Goal: Book appointment/travel/reservation

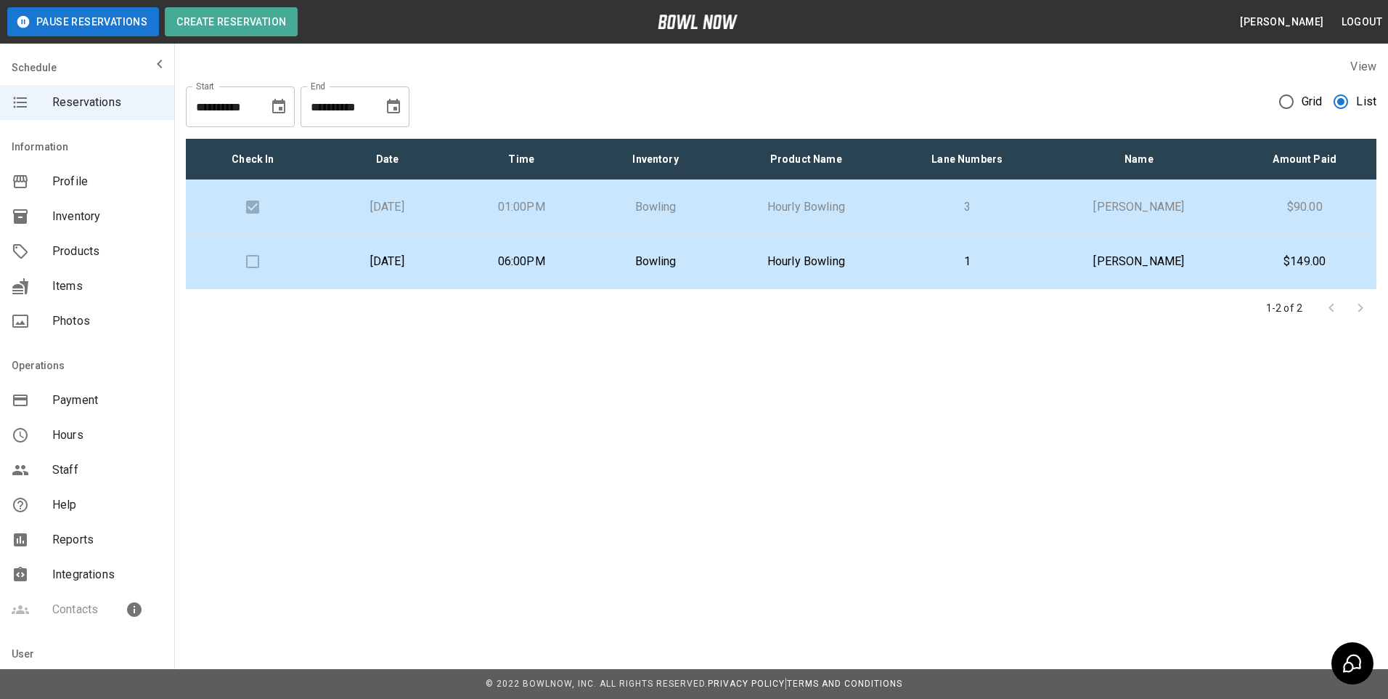
click at [234, 111] on input "**********" at bounding box center [222, 106] width 73 height 41
click at [274, 107] on icon "Choose date, selected date is Aug 10, 2025" at bounding box center [278, 106] width 13 height 15
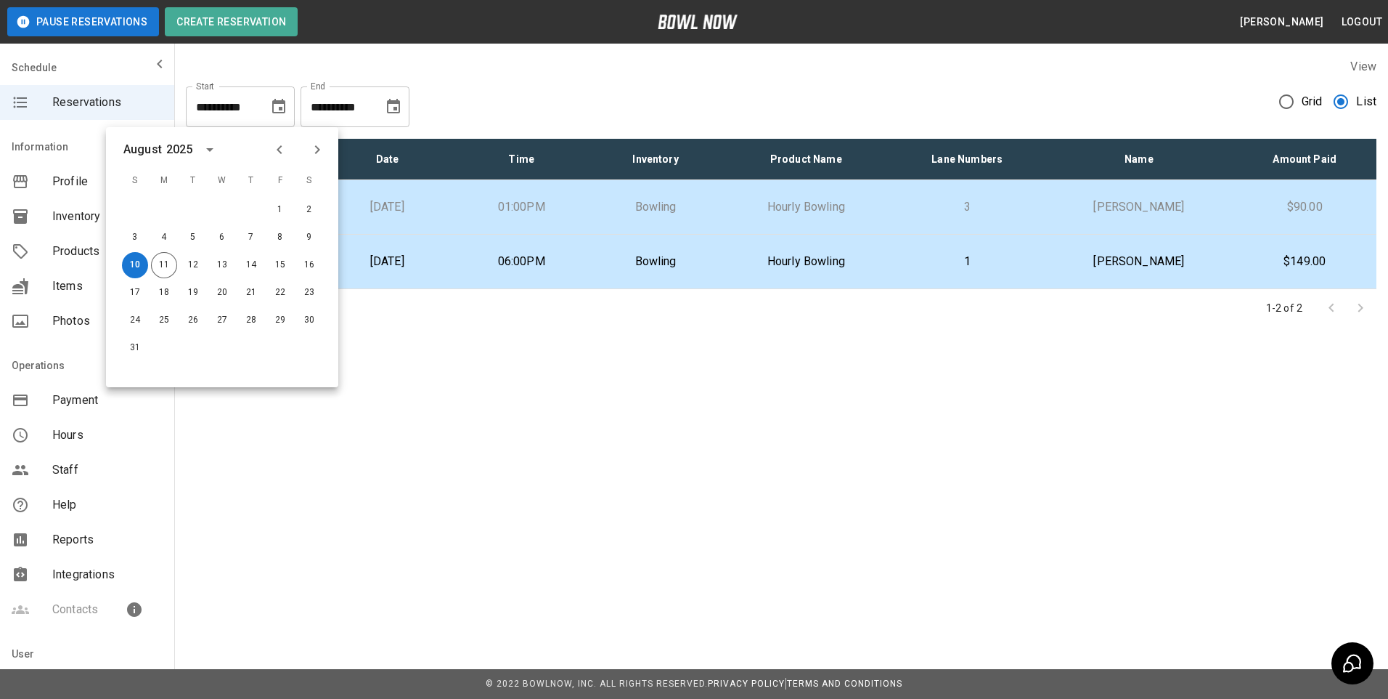
click at [278, 149] on icon "Previous month" at bounding box center [279, 149] width 5 height 9
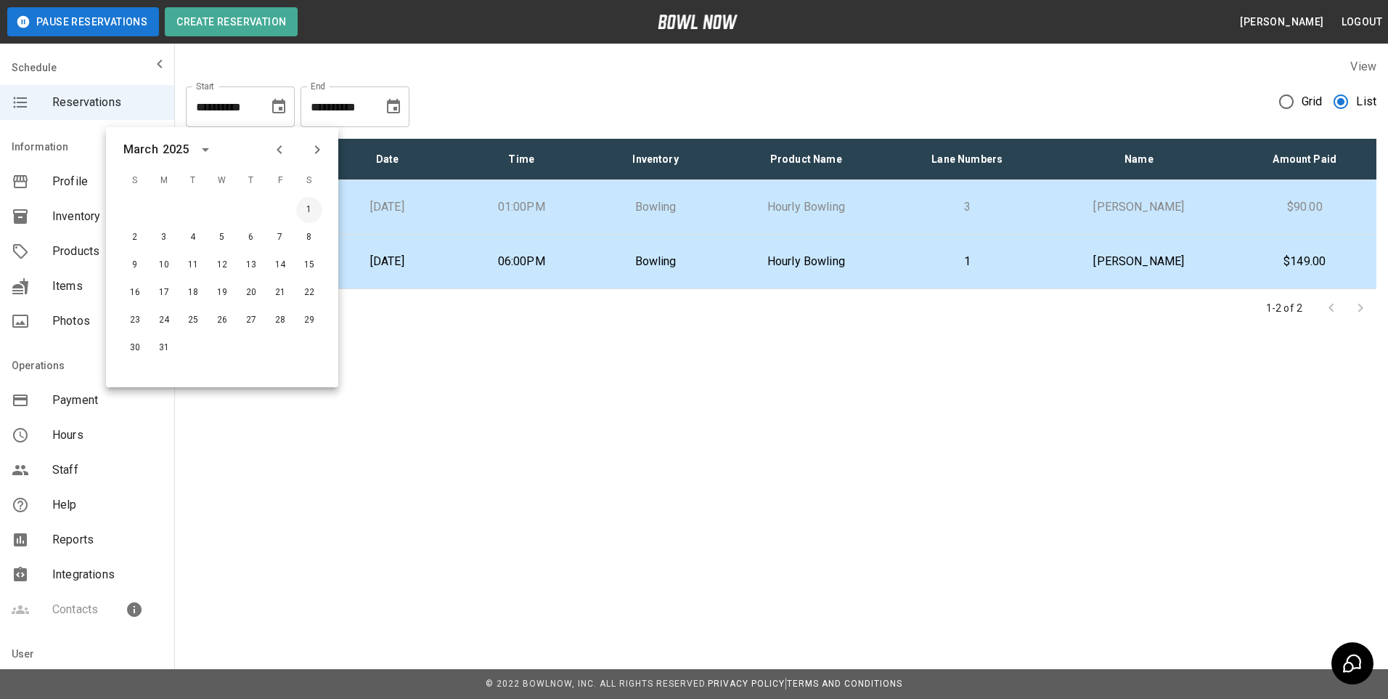
click at [314, 208] on button "1" at bounding box center [309, 210] width 26 height 26
type input "**********"
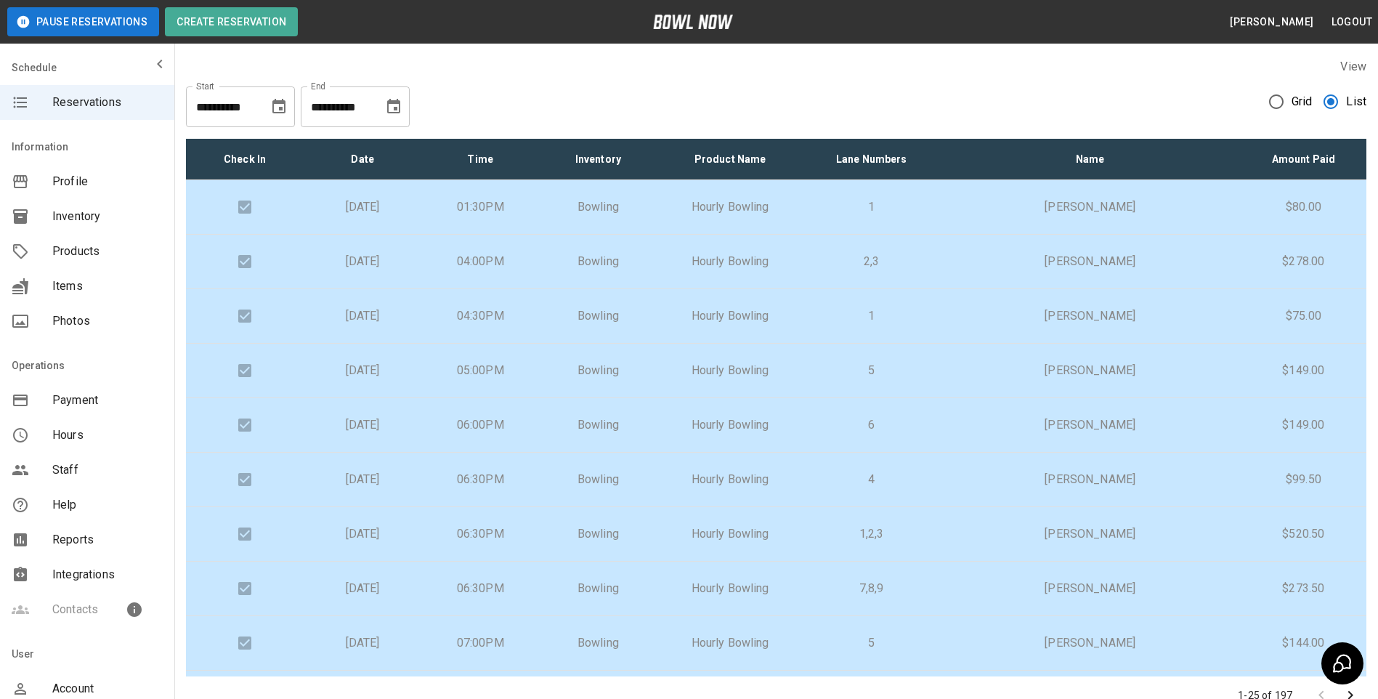
click at [396, 111] on icon "Choose date, selected date is Sep 10, 2025" at bounding box center [393, 106] width 17 height 17
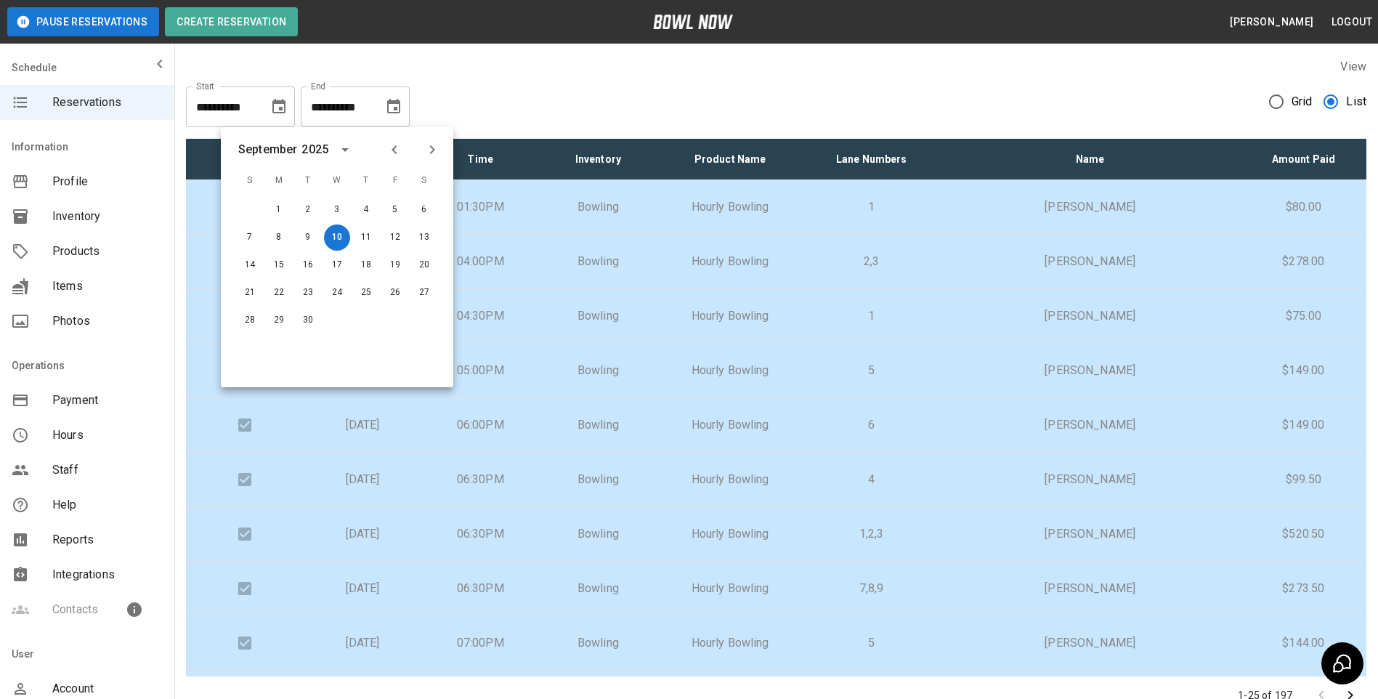
click at [391, 147] on icon "Previous month" at bounding box center [394, 149] width 17 height 17
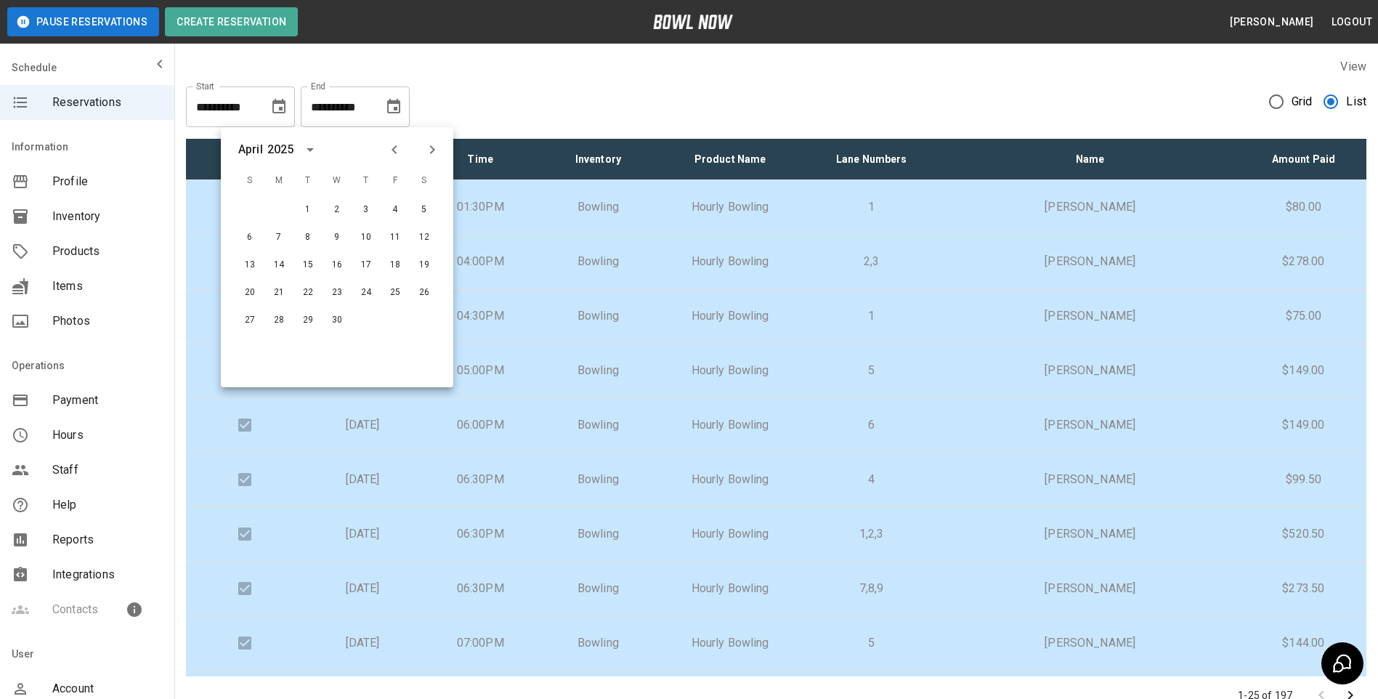
click at [391, 147] on icon "Previous month" at bounding box center [394, 149] width 17 height 17
click at [280, 349] on button "31" at bounding box center [279, 348] width 26 height 26
type input "**********"
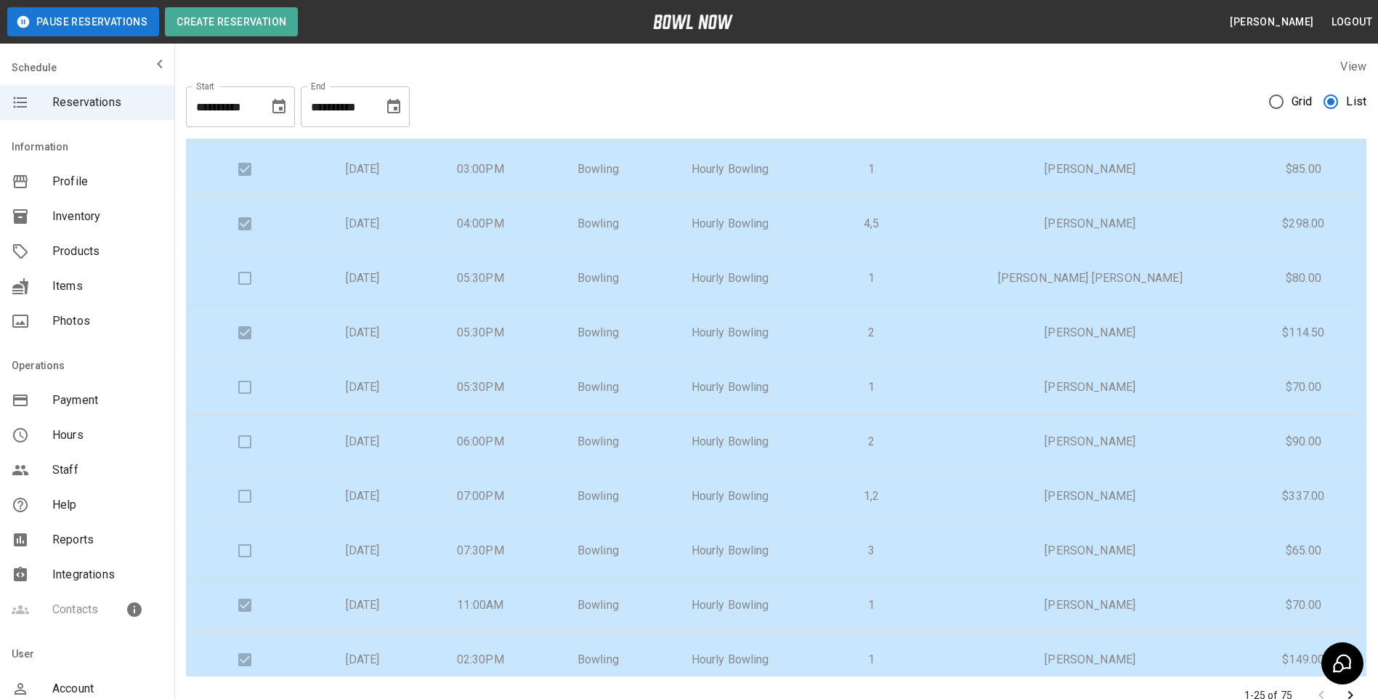
scroll to position [866, 0]
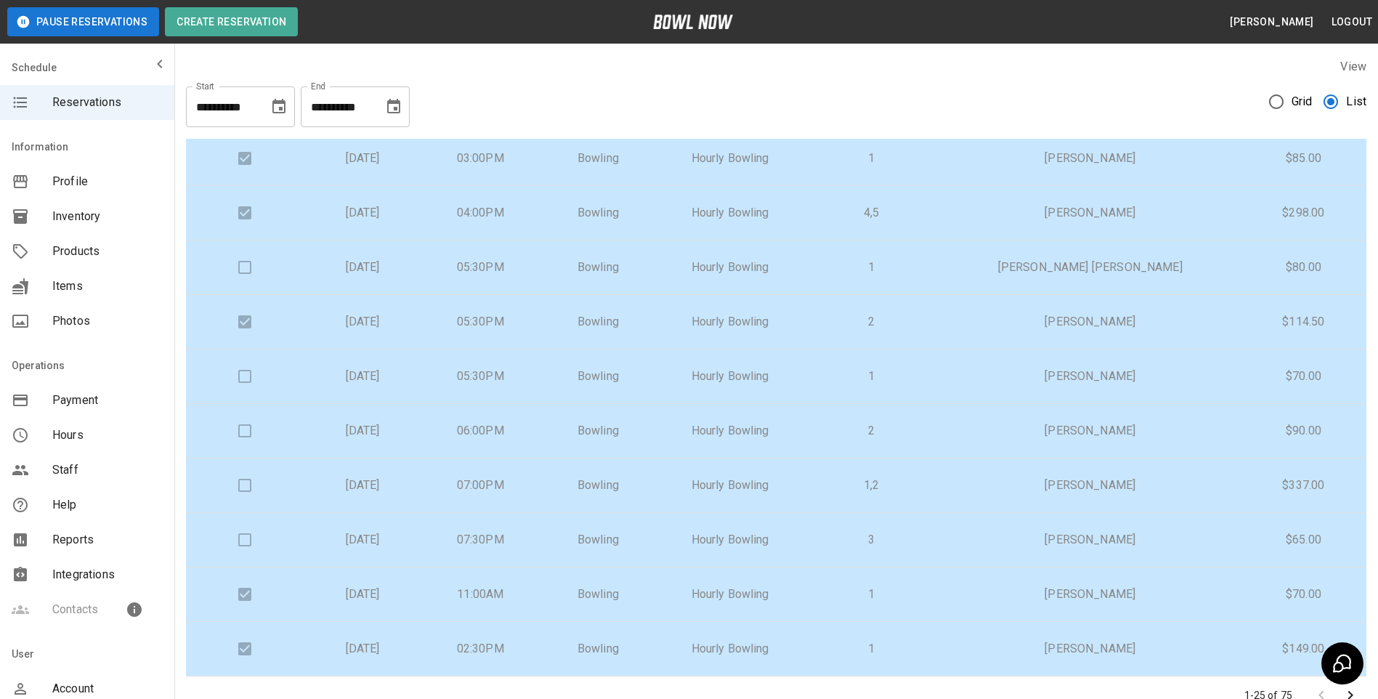
click at [1351, 694] on icon "Go to next page" at bounding box center [1350, 695] width 5 height 9
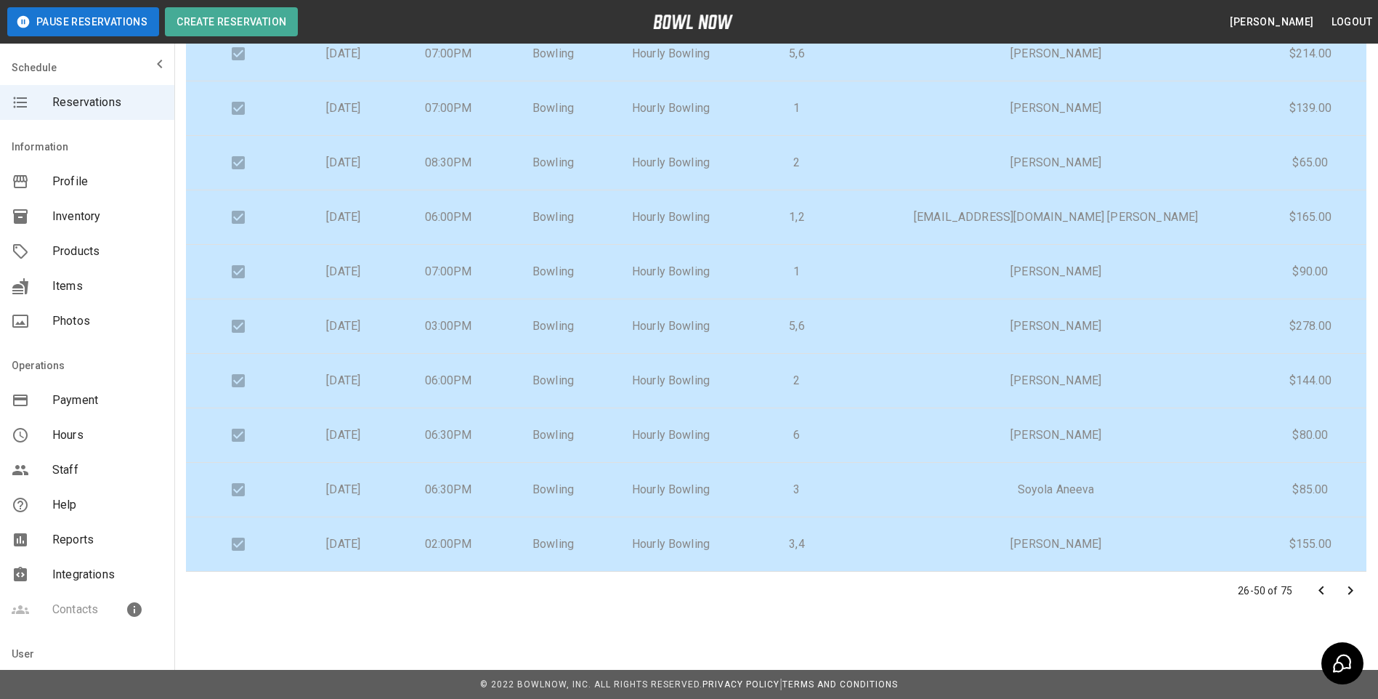
scroll to position [105, 0]
click at [1348, 589] on icon "Go to next page" at bounding box center [1349, 589] width 17 height 17
click at [1321, 585] on icon "Go to previous page" at bounding box center [1320, 589] width 17 height 17
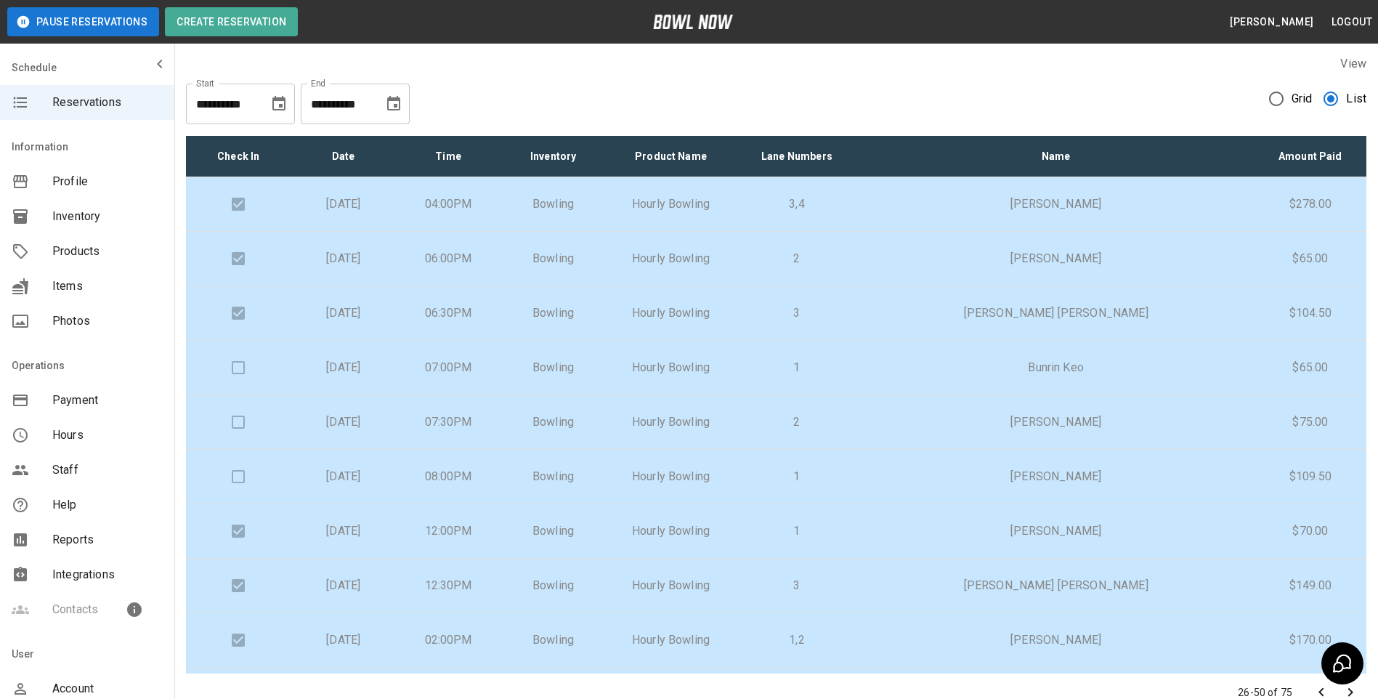
scroll to position [0, 0]
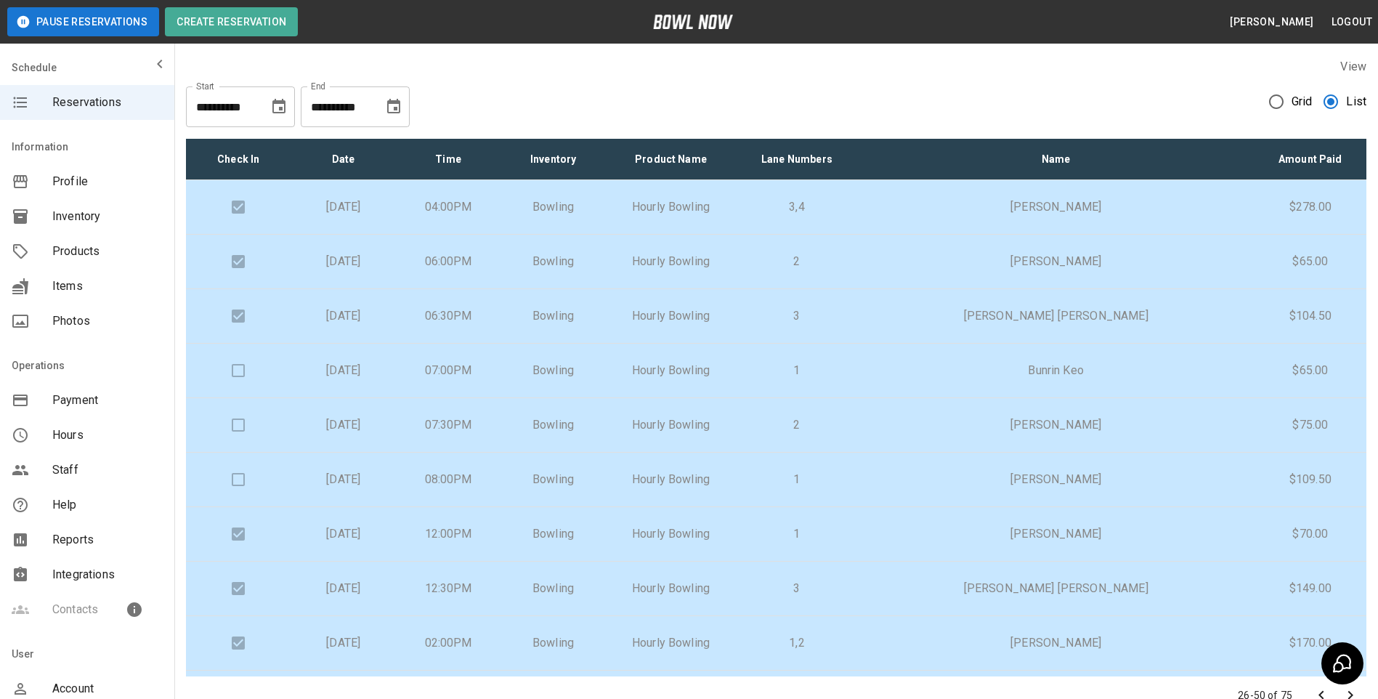
click at [277, 106] on icon "Choose date, selected date is Mar 1, 2025" at bounding box center [278, 106] width 17 height 17
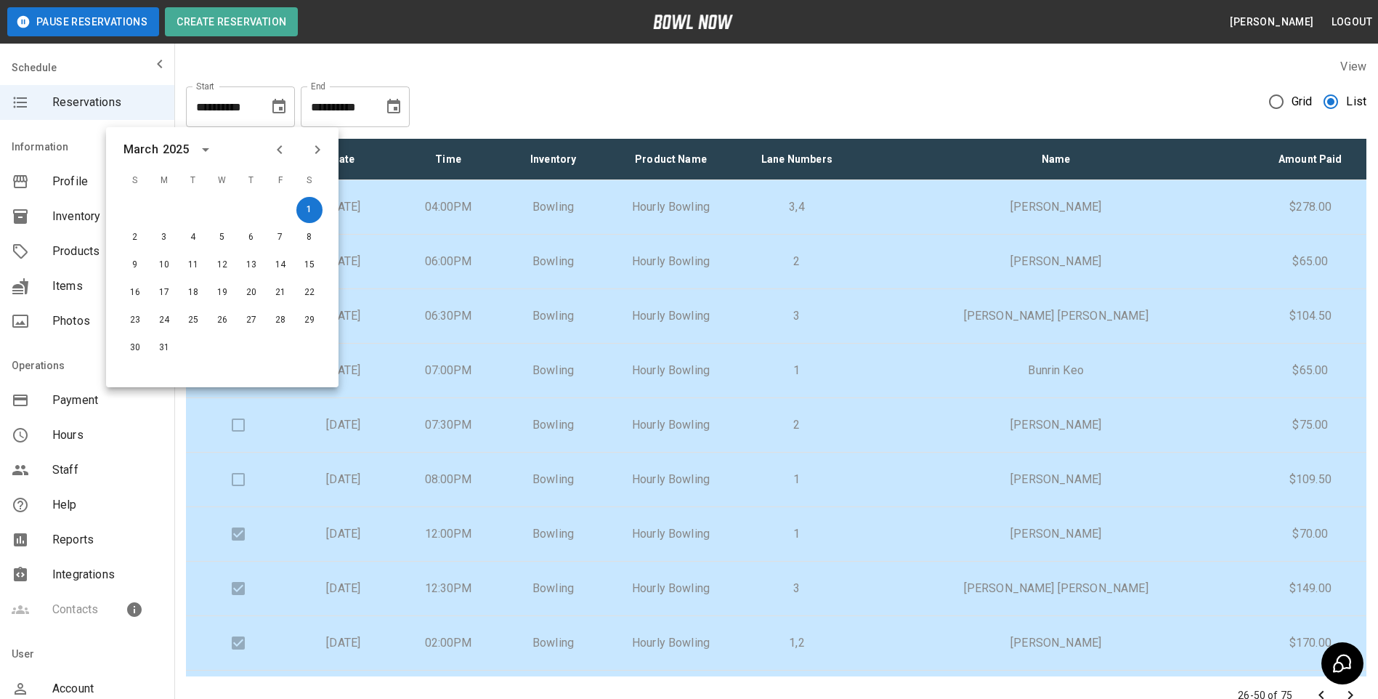
click at [322, 146] on icon "Next month" at bounding box center [317, 149] width 17 height 17
click at [195, 211] on button "1" at bounding box center [193, 210] width 26 height 26
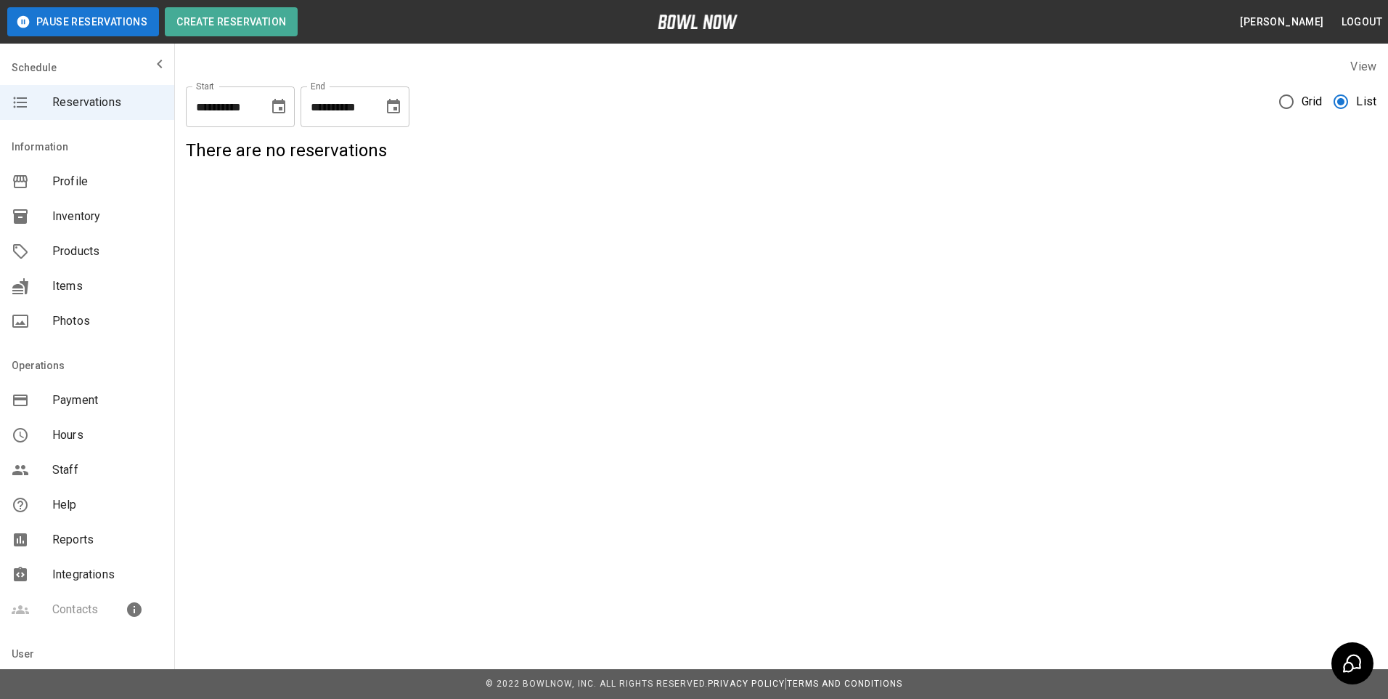
click at [276, 105] on icon "Choose date, selected date is Apr 1, 2025" at bounding box center [278, 106] width 17 height 17
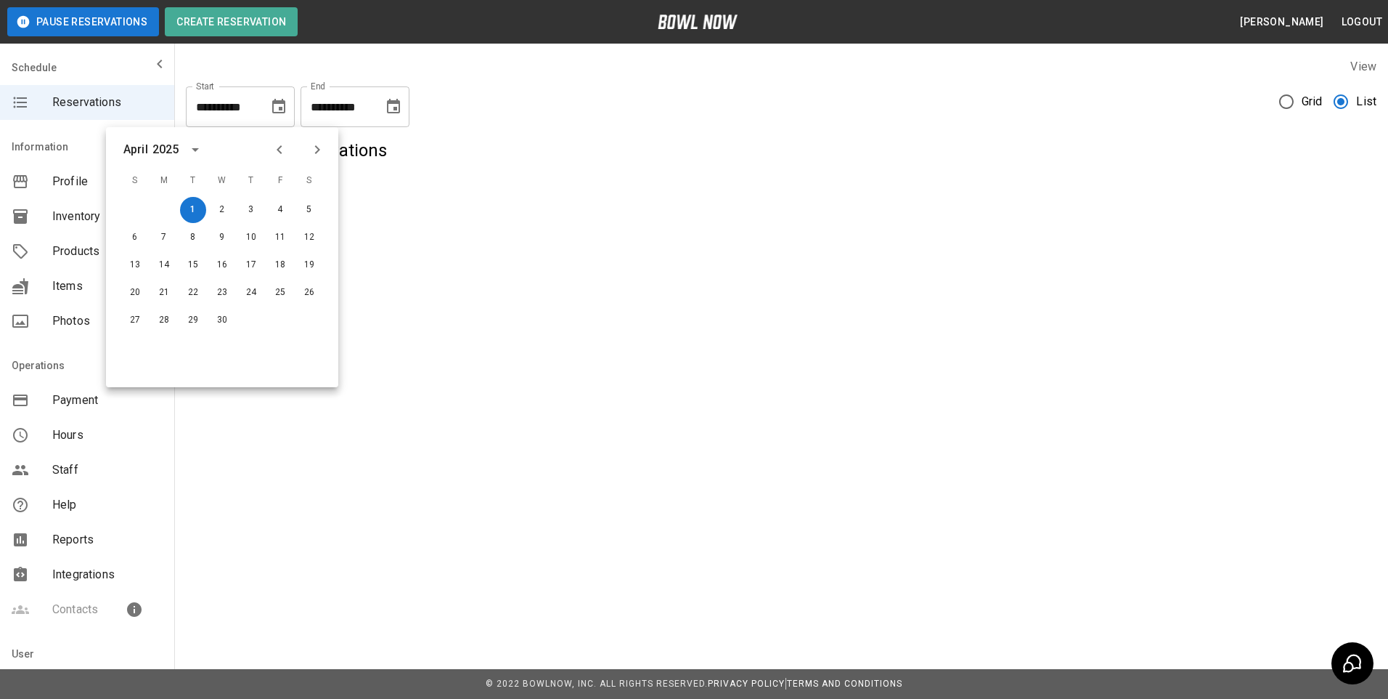
click at [277, 149] on icon "Previous month" at bounding box center [279, 149] width 17 height 17
click at [311, 208] on button "1" at bounding box center [309, 210] width 26 height 26
type input "**********"
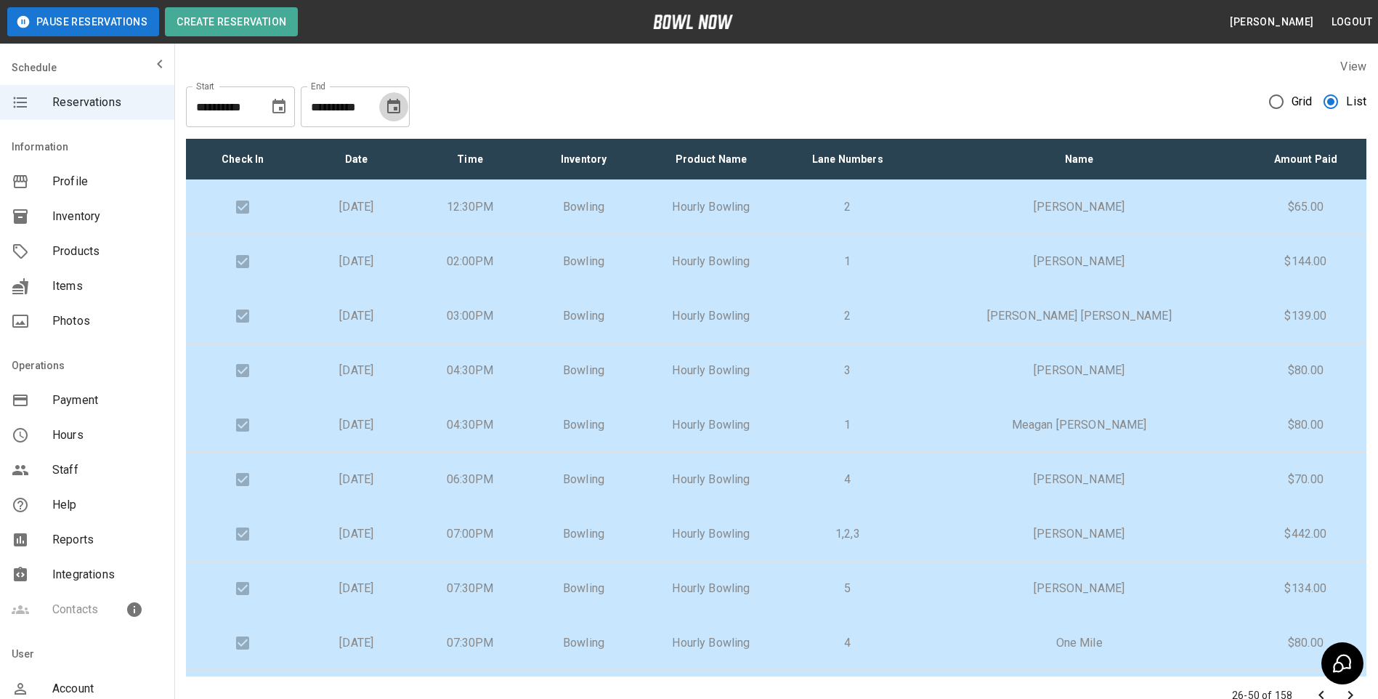
click at [387, 106] on icon "Choose date, selected date is Mar 31, 2025" at bounding box center [393, 106] width 17 height 17
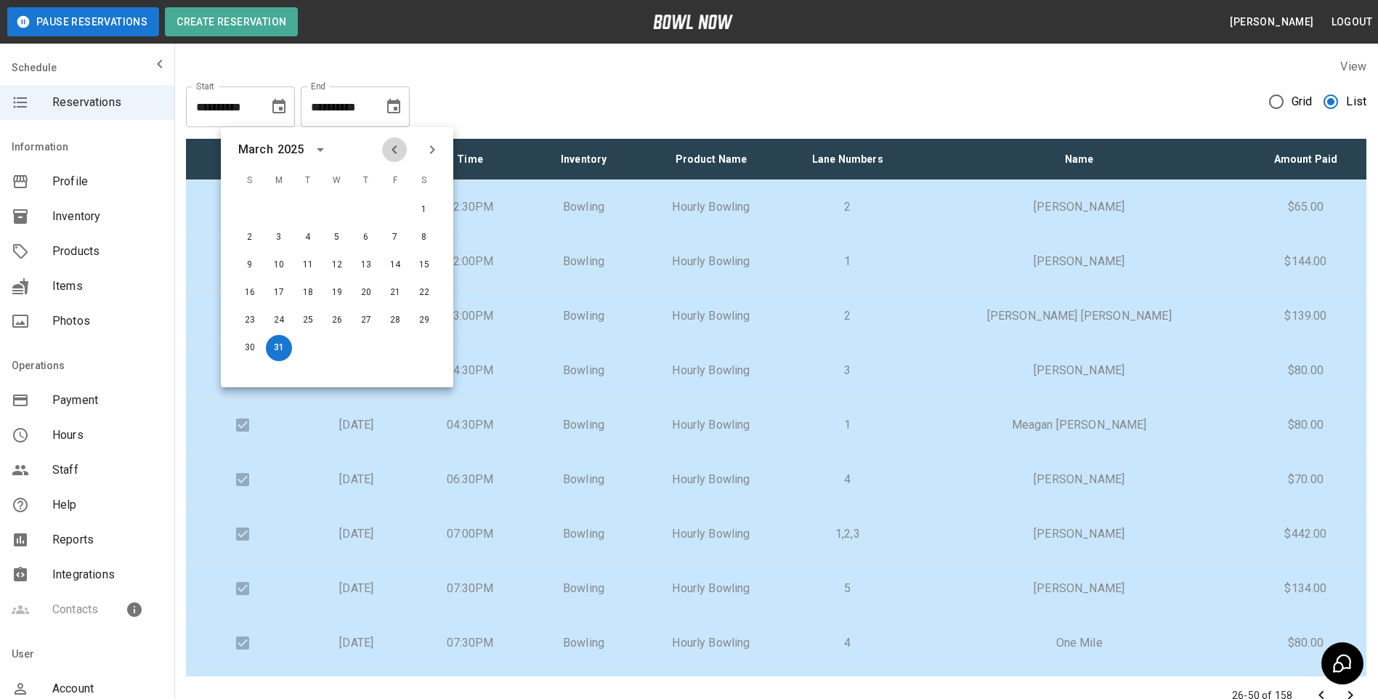
click at [391, 147] on icon "Previous month" at bounding box center [394, 149] width 17 height 17
click at [398, 317] on button "28" at bounding box center [395, 320] width 26 height 26
type input "**********"
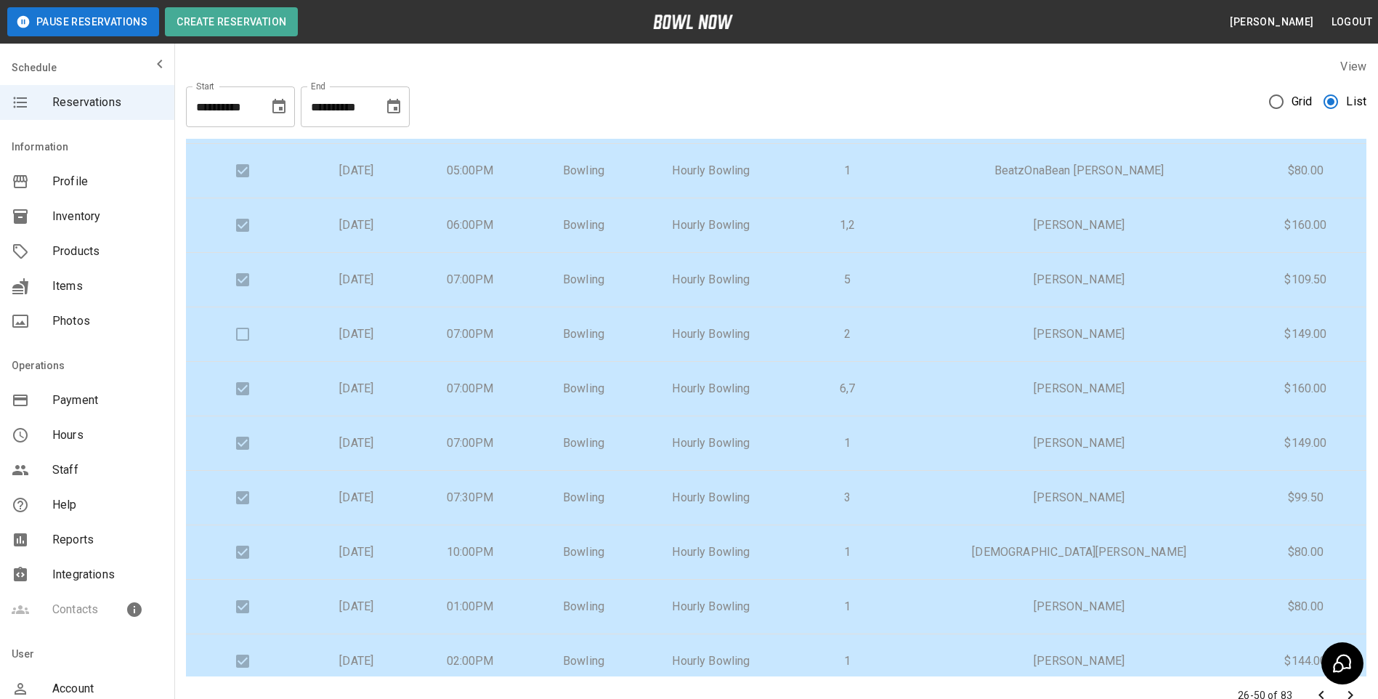
scroll to position [866, 0]
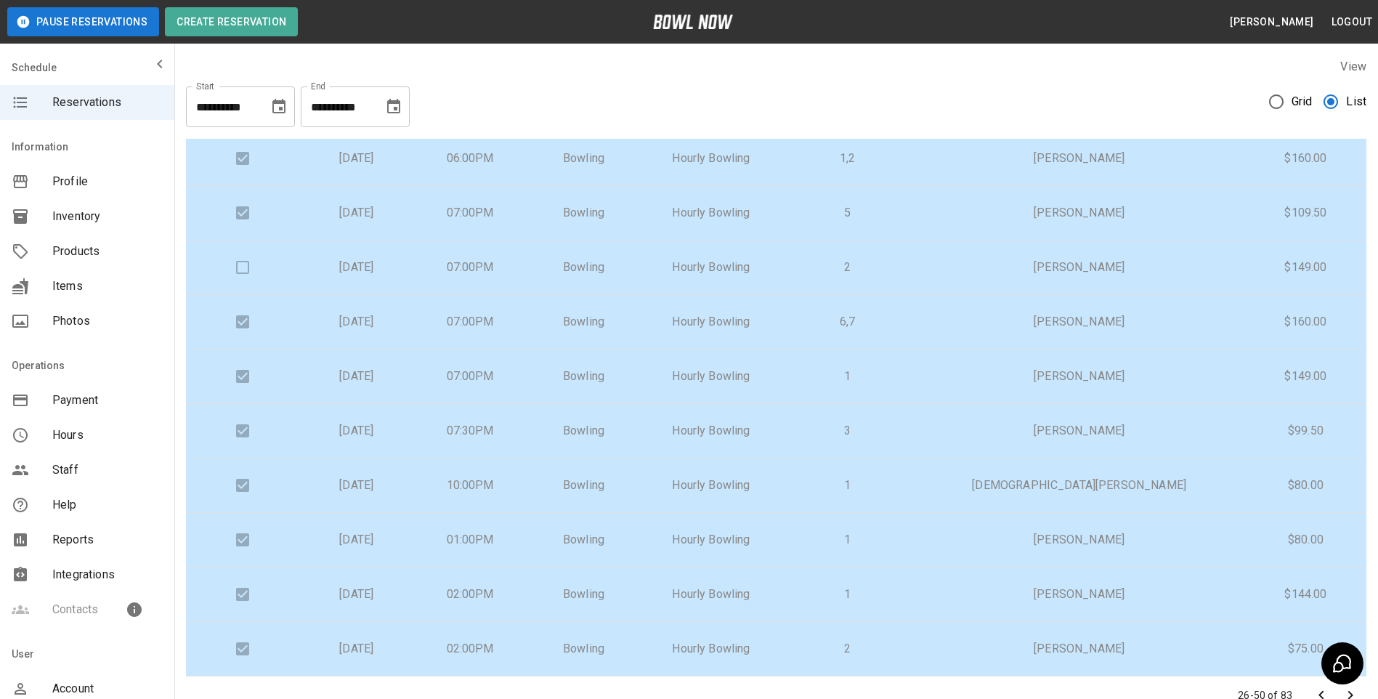
click at [1351, 690] on icon "Go to next page" at bounding box center [1349, 694] width 17 height 17
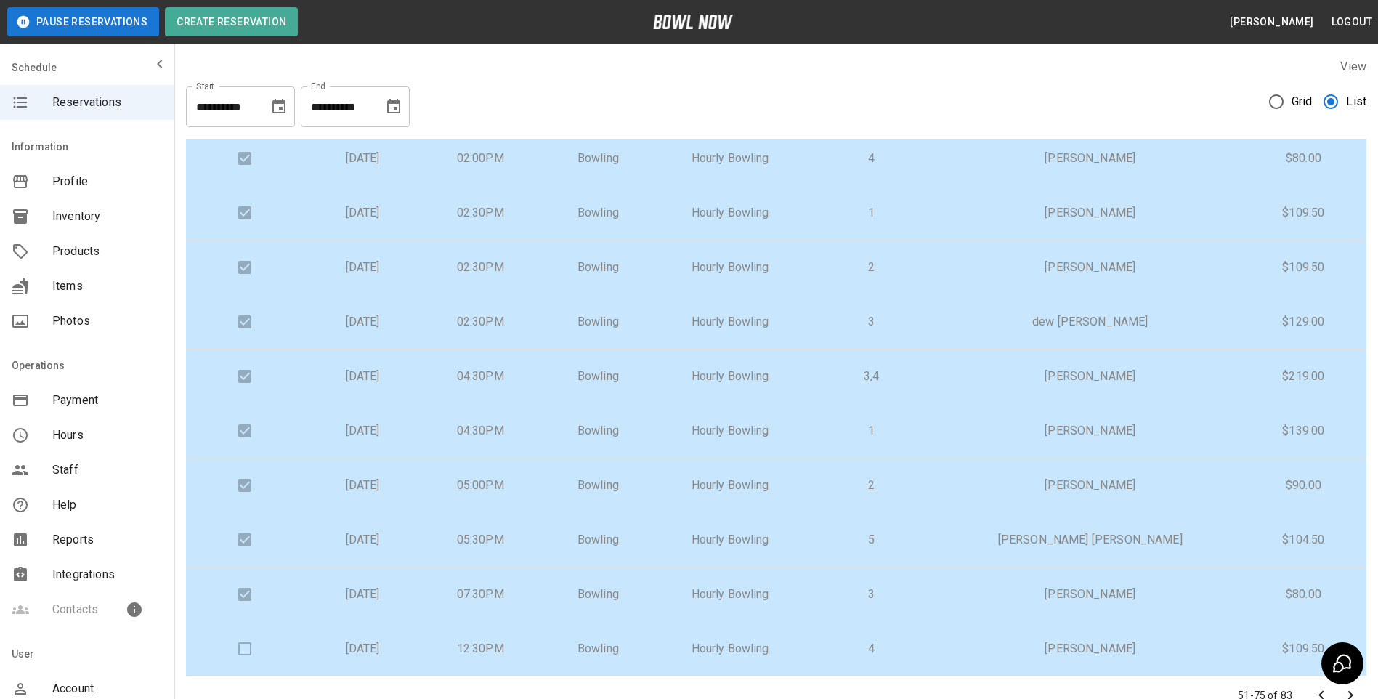
click at [1346, 693] on icon "Go to next page" at bounding box center [1349, 694] width 17 height 17
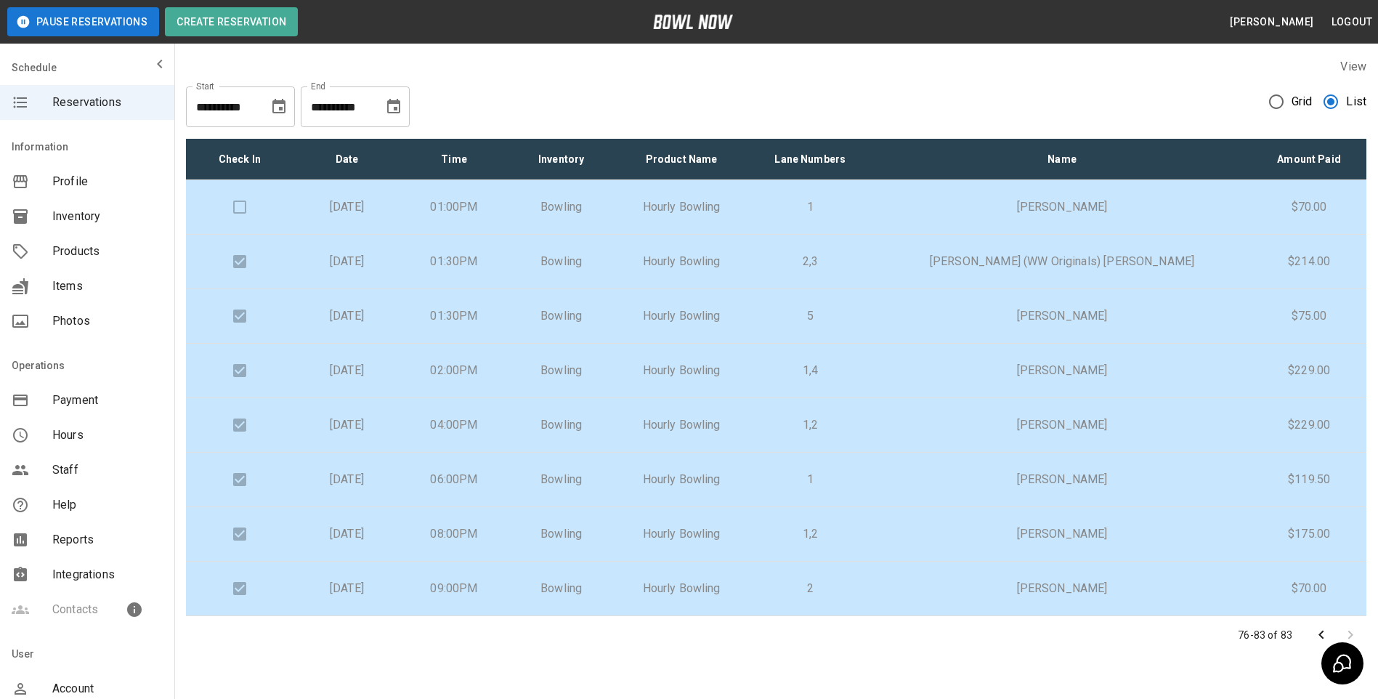
scroll to position [0, 0]
click at [286, 110] on icon "Choose date, selected date is Feb 1, 2025" at bounding box center [278, 106] width 17 height 17
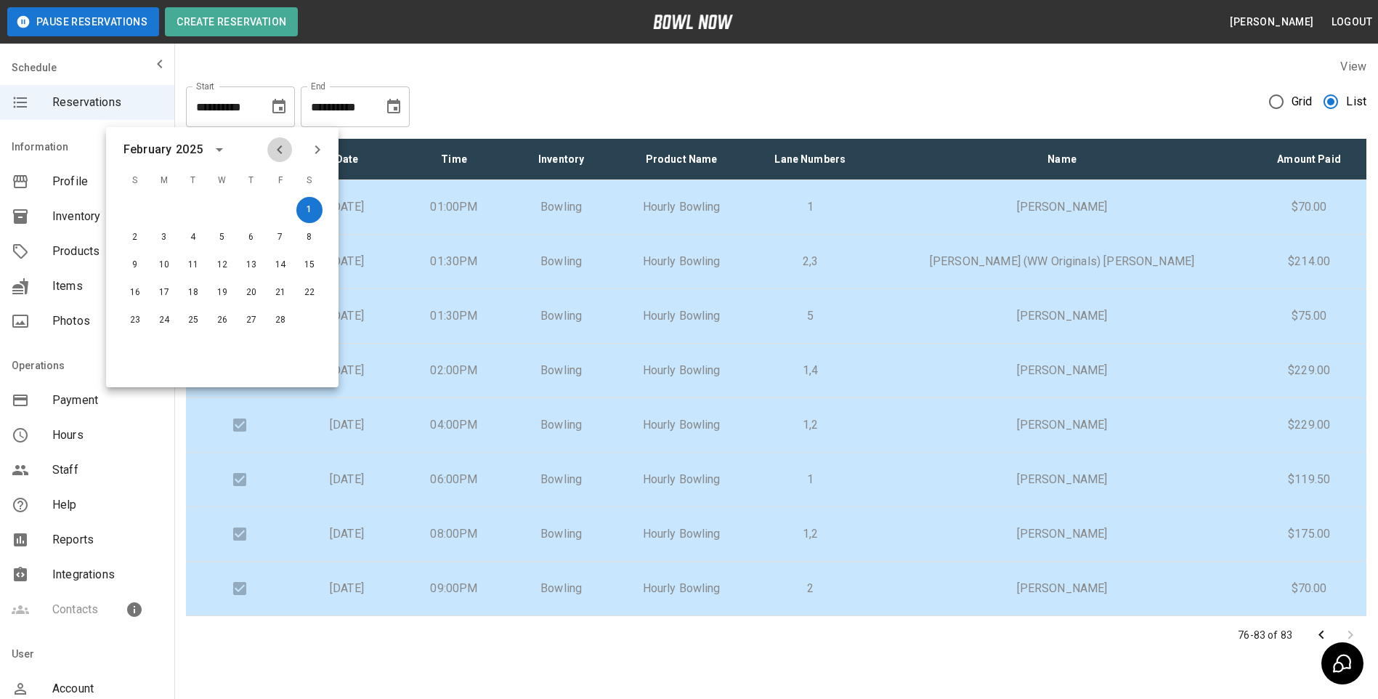
click at [278, 147] on icon "Previous month" at bounding box center [279, 149] width 17 height 17
click at [224, 206] on button "1" at bounding box center [222, 210] width 26 height 26
type input "**********"
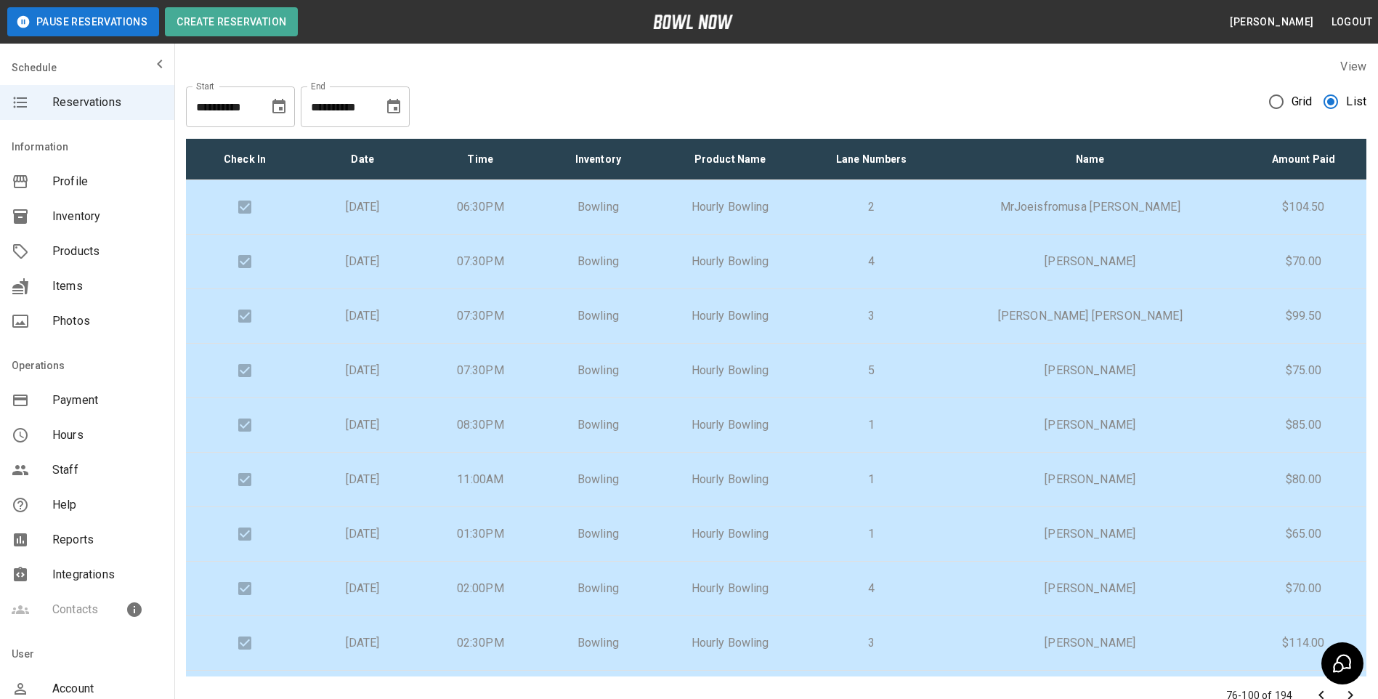
click at [392, 104] on icon "Choose date, selected date is Feb 28, 2025" at bounding box center [393, 106] width 13 height 15
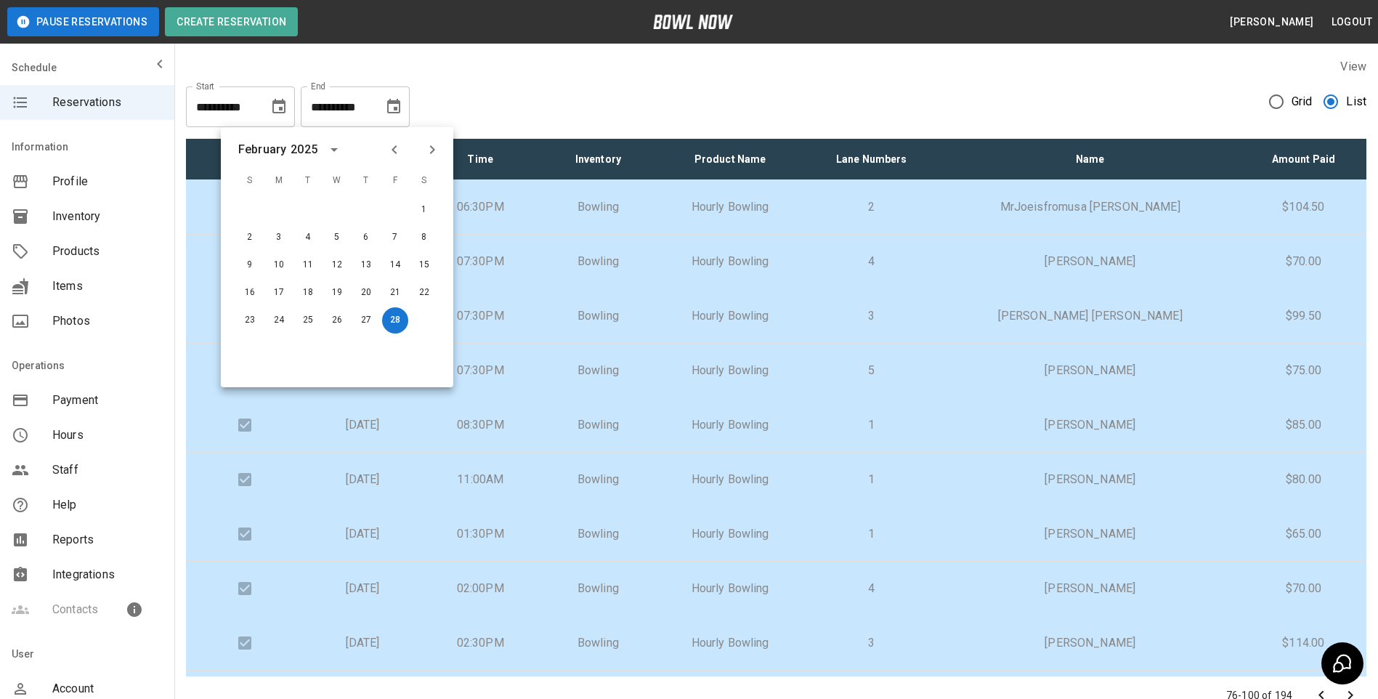
click at [388, 145] on icon "Previous month" at bounding box center [394, 149] width 17 height 17
click at [389, 320] on button "31" at bounding box center [395, 320] width 26 height 26
type input "**********"
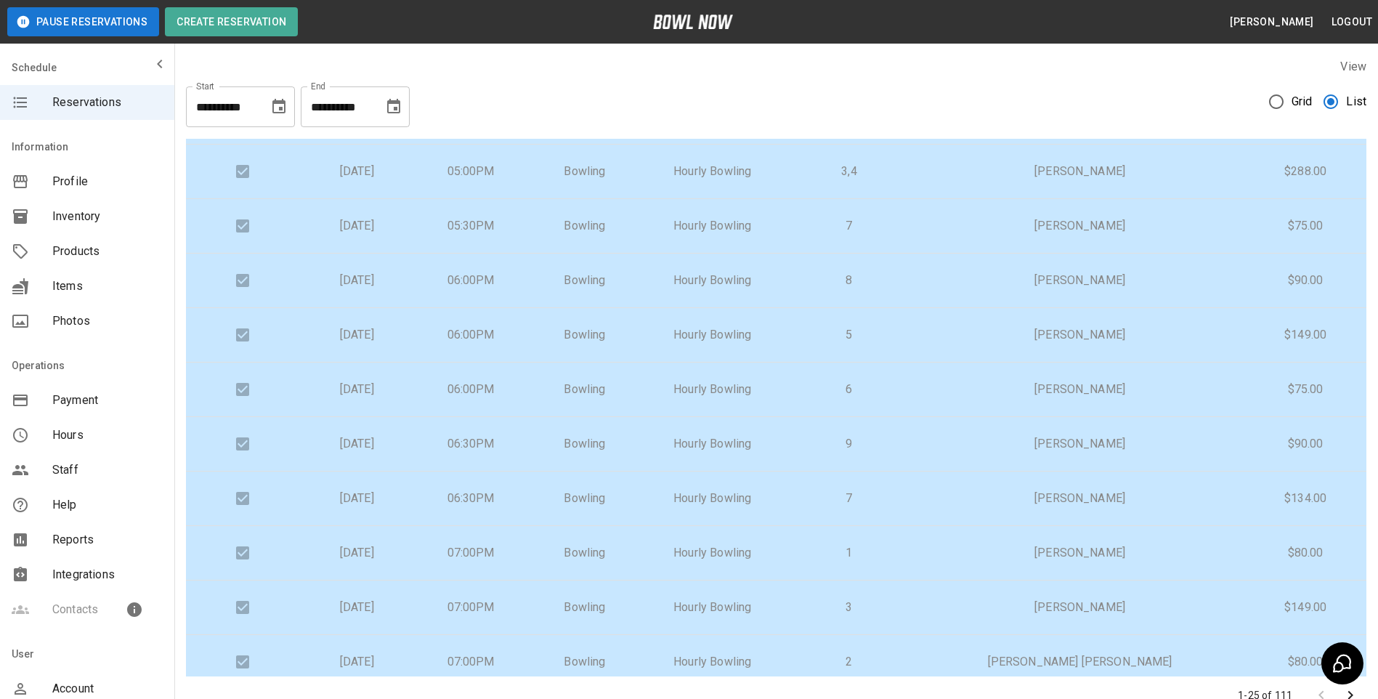
scroll to position [866, 0]
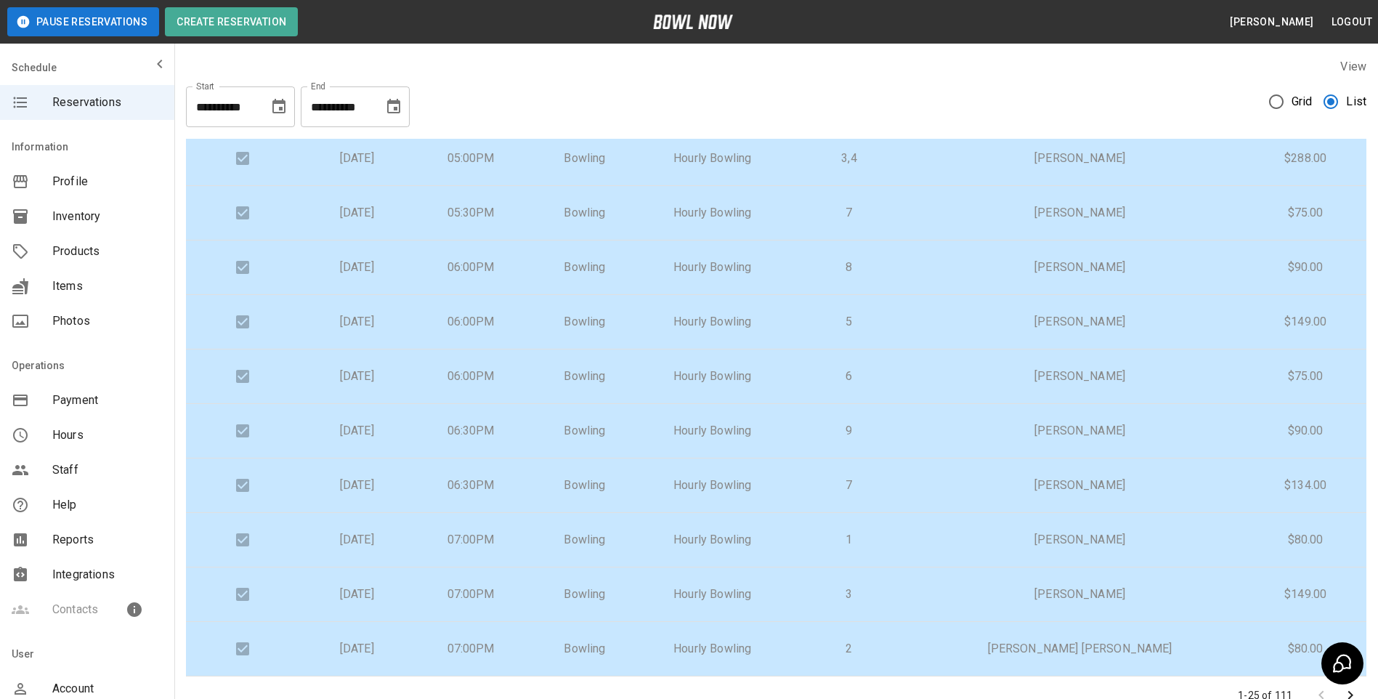
click at [1351, 691] on icon "Go to next page" at bounding box center [1349, 694] width 17 height 17
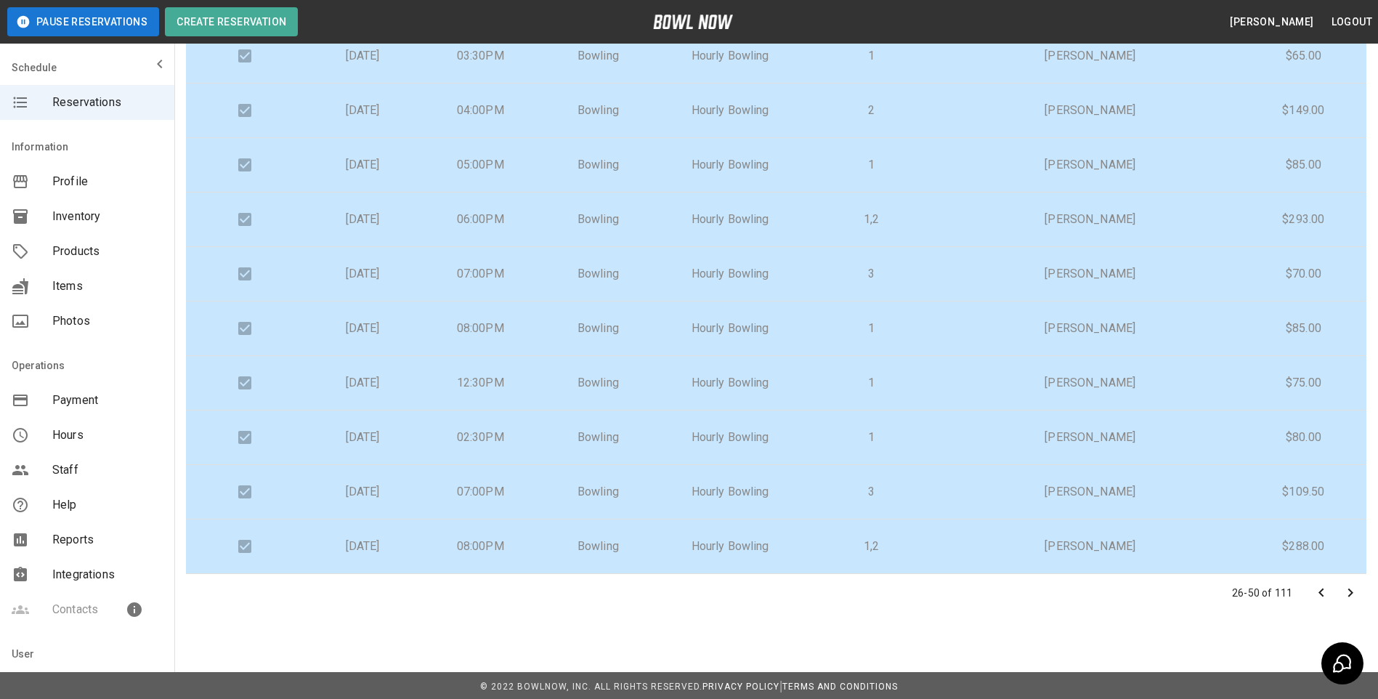
scroll to position [105, 0]
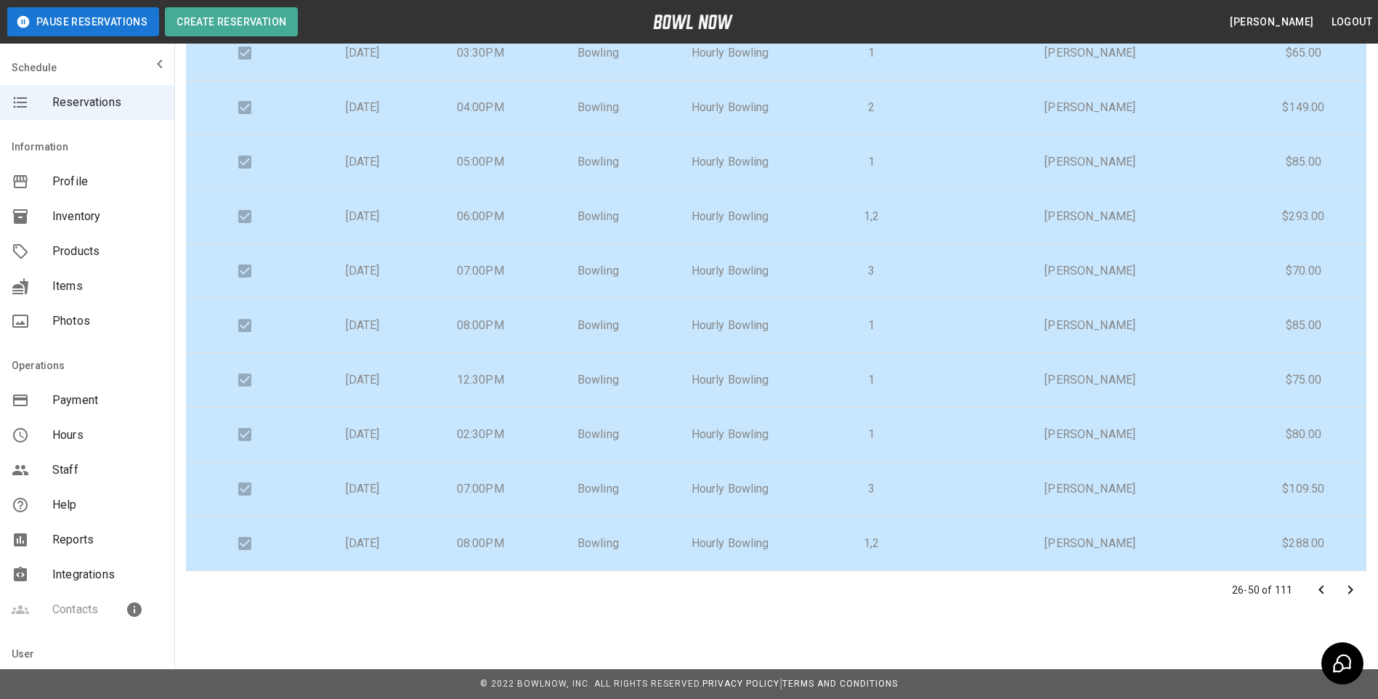
click at [1348, 590] on icon "Go to next page" at bounding box center [1349, 589] width 17 height 17
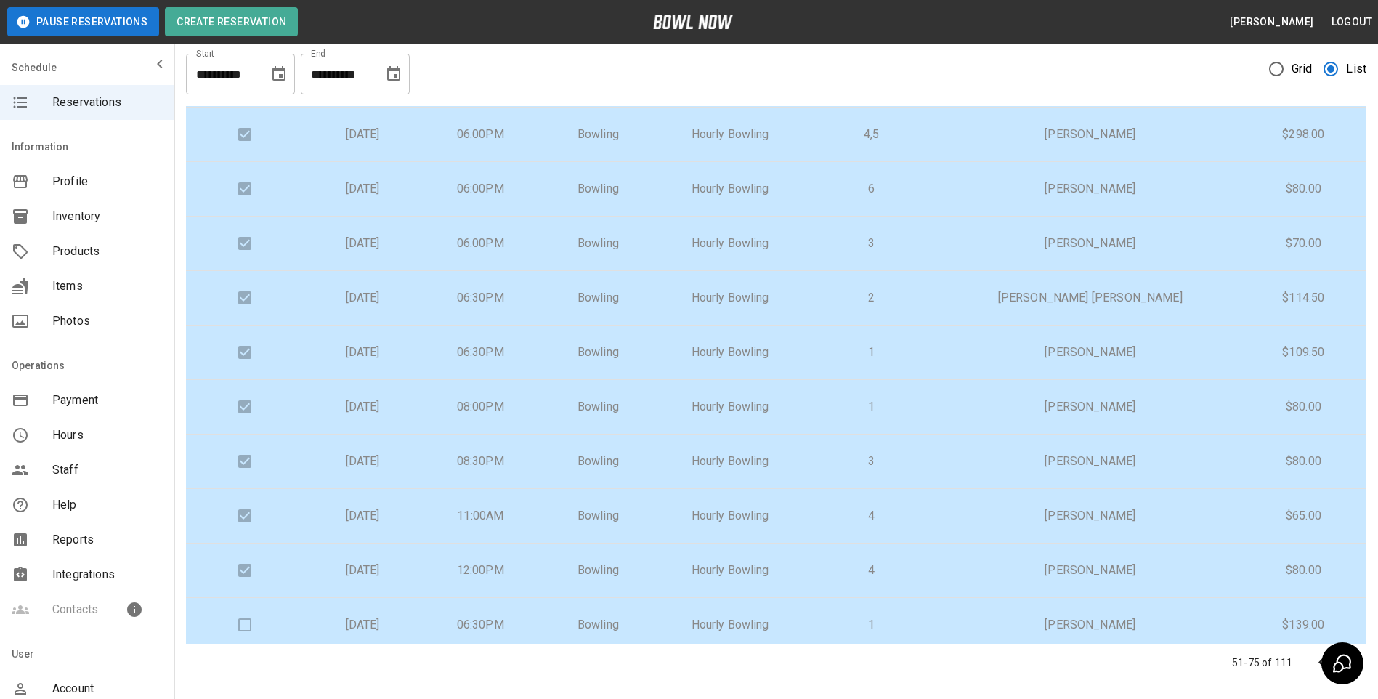
scroll to position [866, 0]
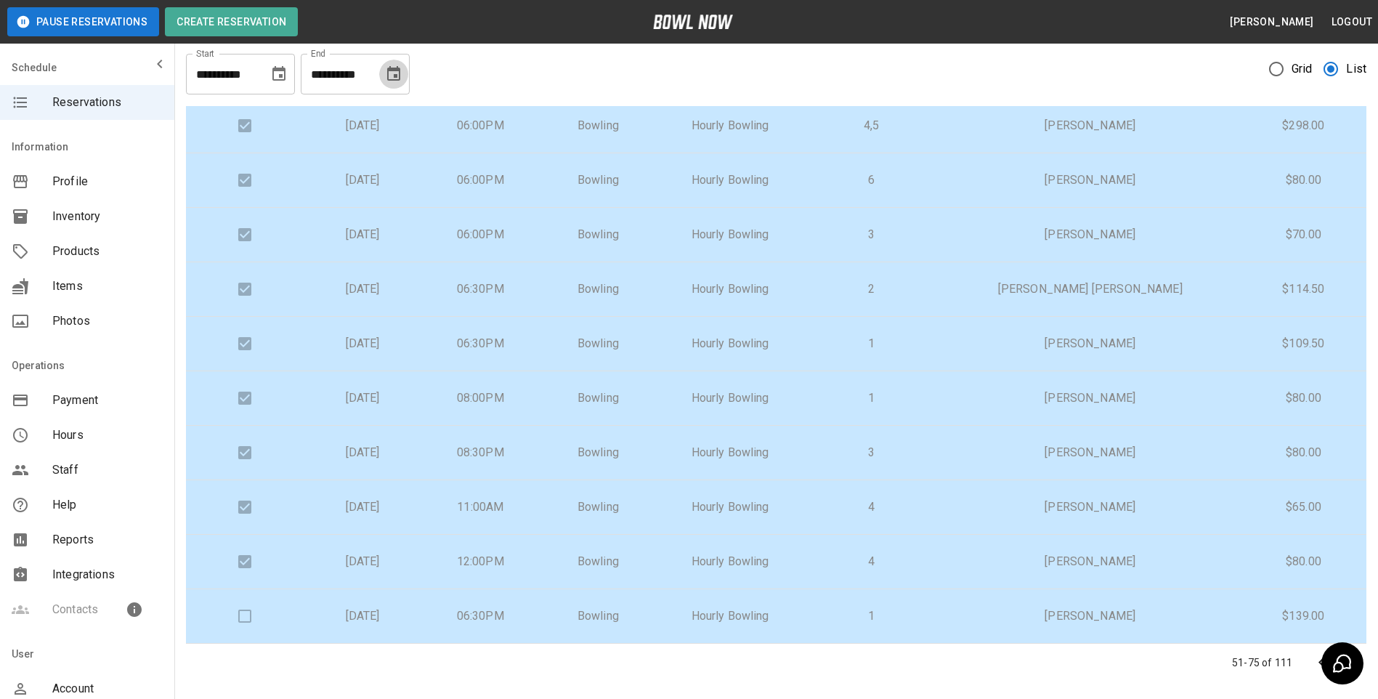
click at [394, 74] on icon "Choose date, selected date is Jan 31, 2025" at bounding box center [393, 73] width 13 height 15
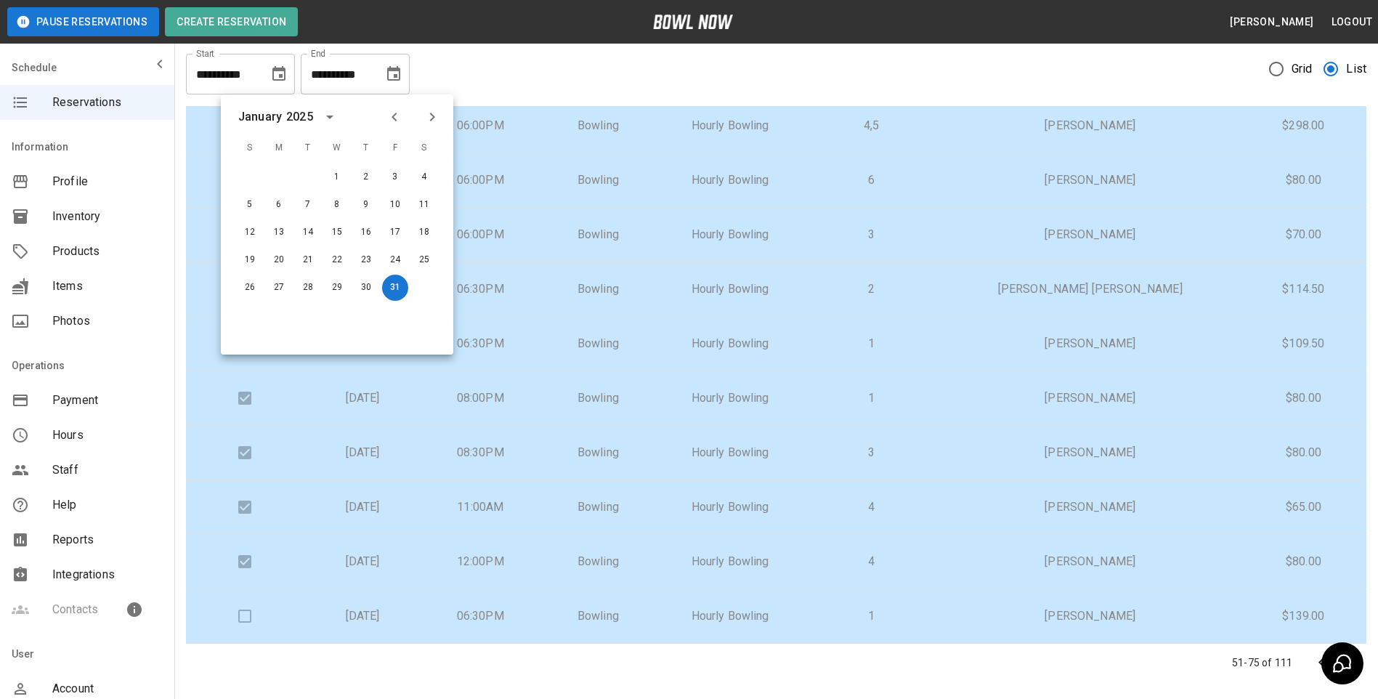
click at [431, 119] on icon "Next month" at bounding box center [431, 116] width 17 height 17
click at [420, 205] on button "8" at bounding box center [424, 205] width 26 height 26
type input "**********"
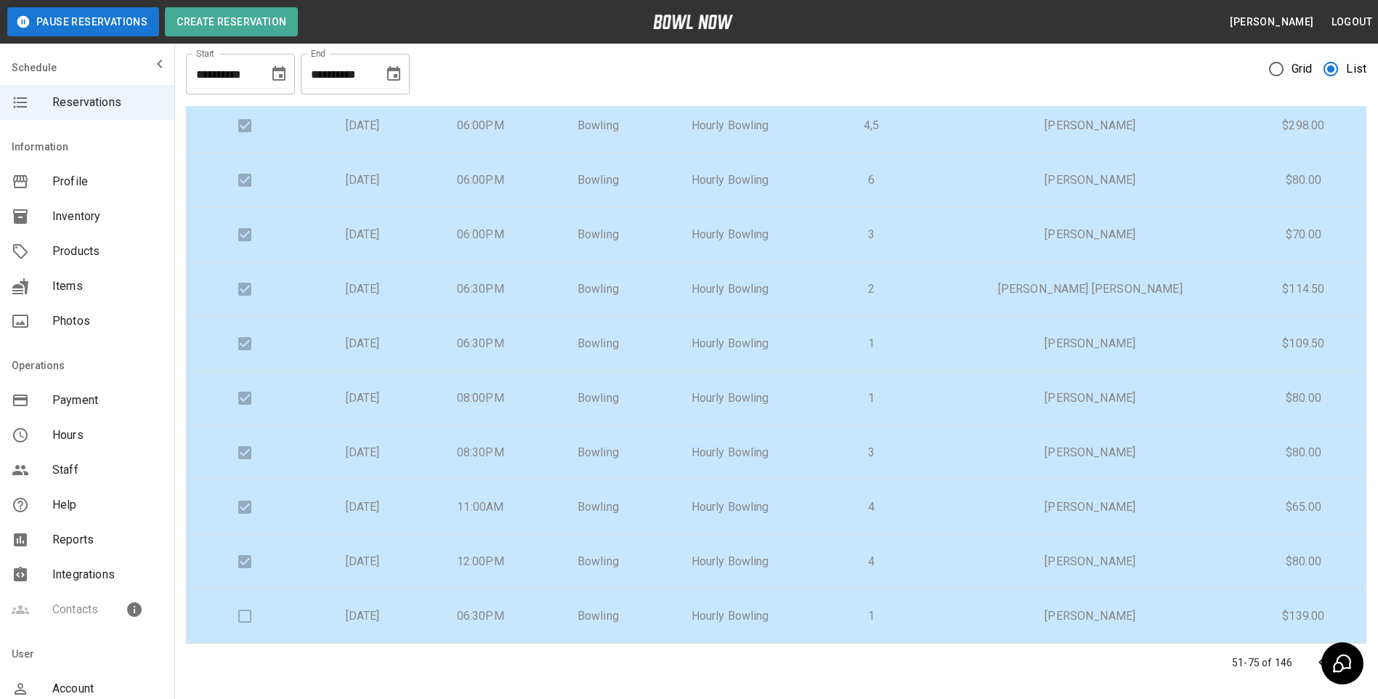
scroll to position [105, 0]
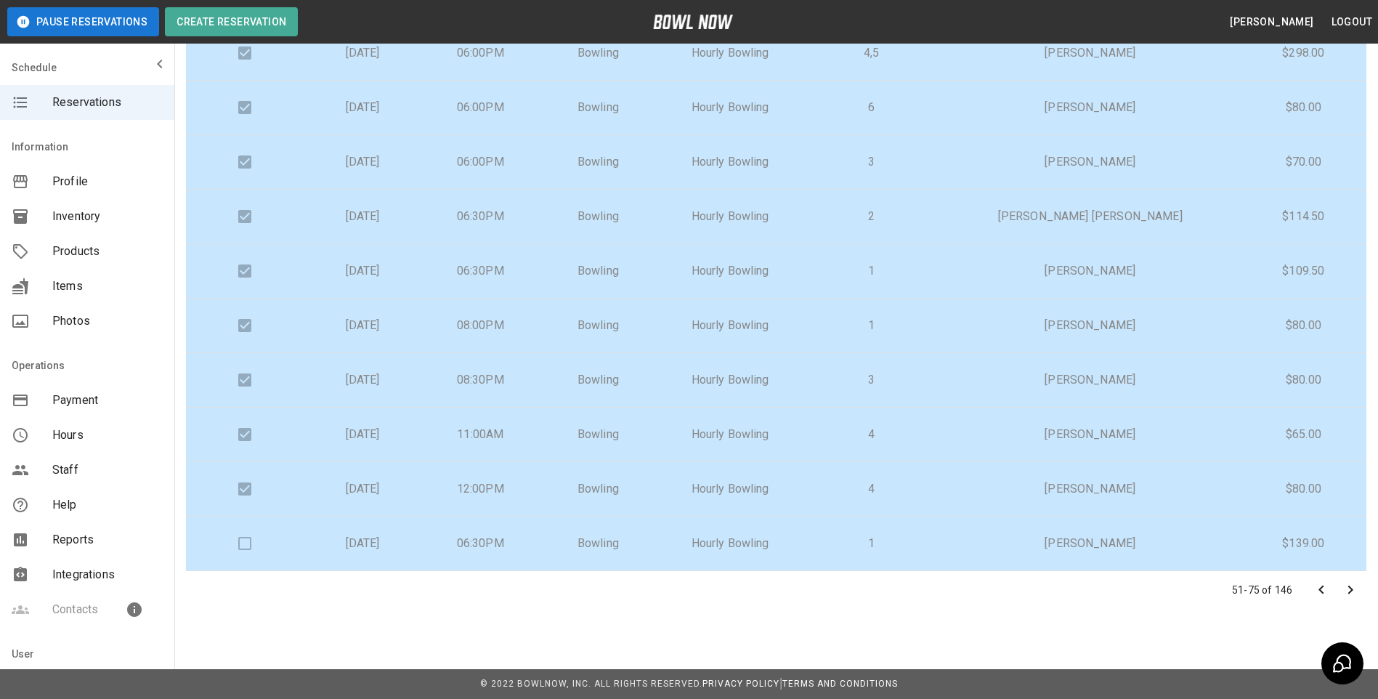
click at [1353, 587] on icon "Go to next page" at bounding box center [1349, 589] width 17 height 17
click at [1348, 585] on icon "Go to next page" at bounding box center [1349, 589] width 17 height 17
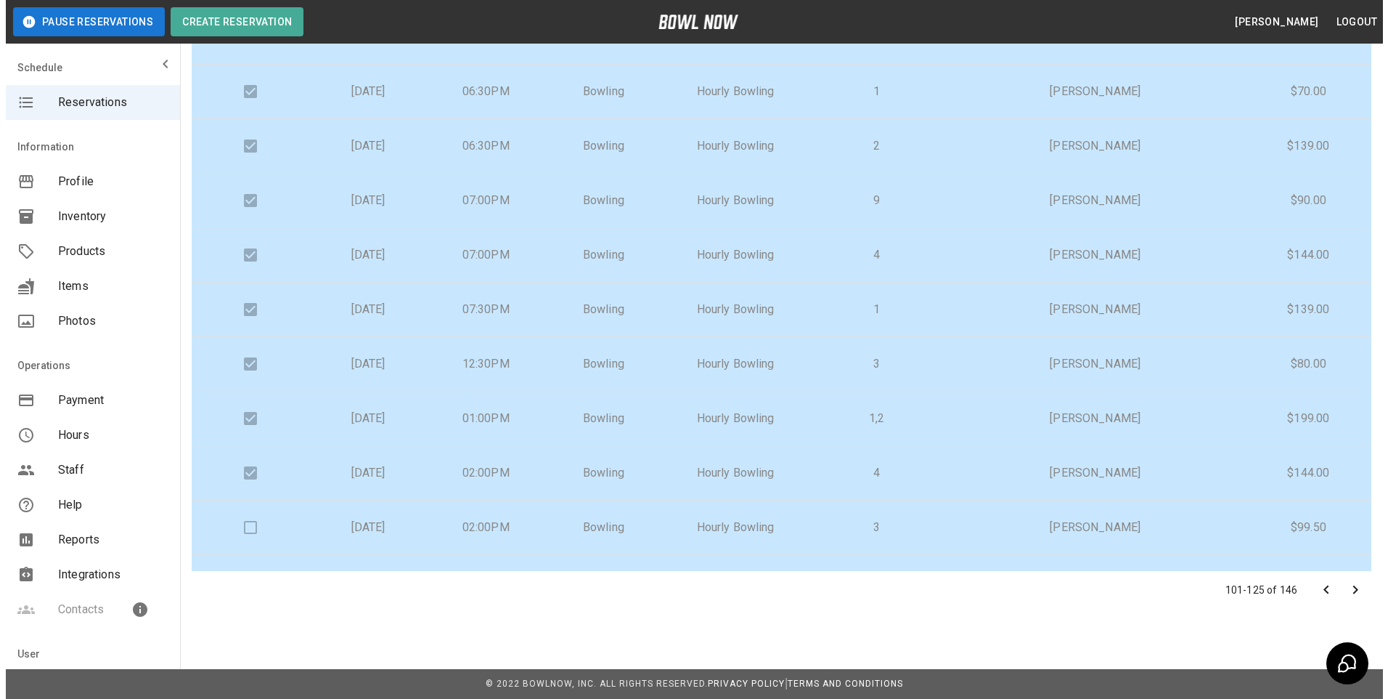
scroll to position [363, 0]
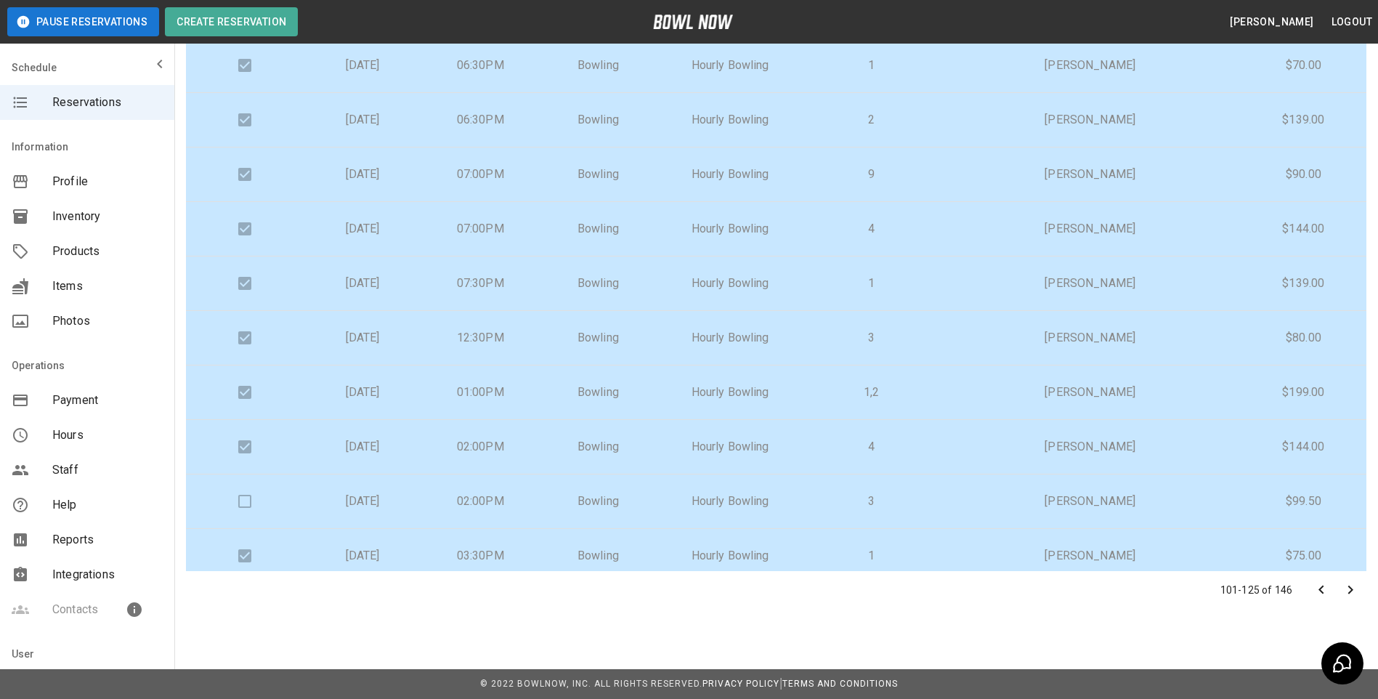
click at [410, 505] on p "[DATE]" at bounding box center [362, 500] width 94 height 17
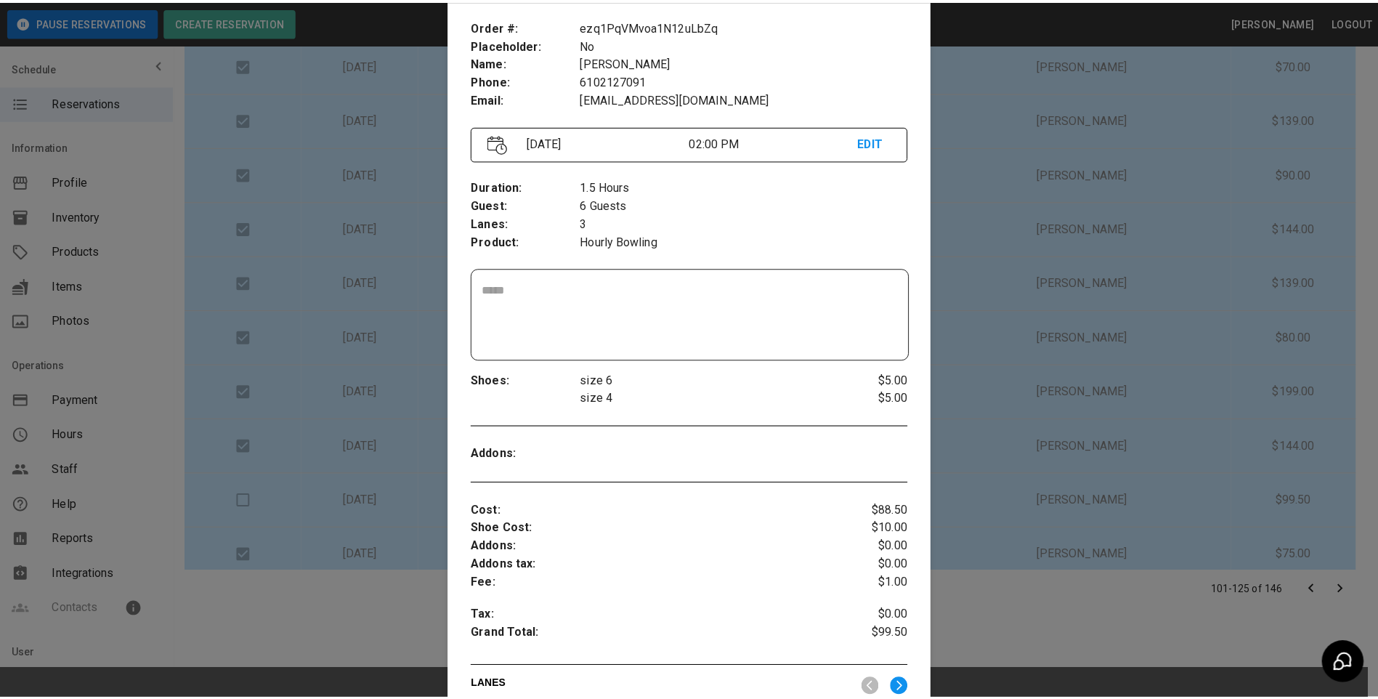
scroll to position [32, 0]
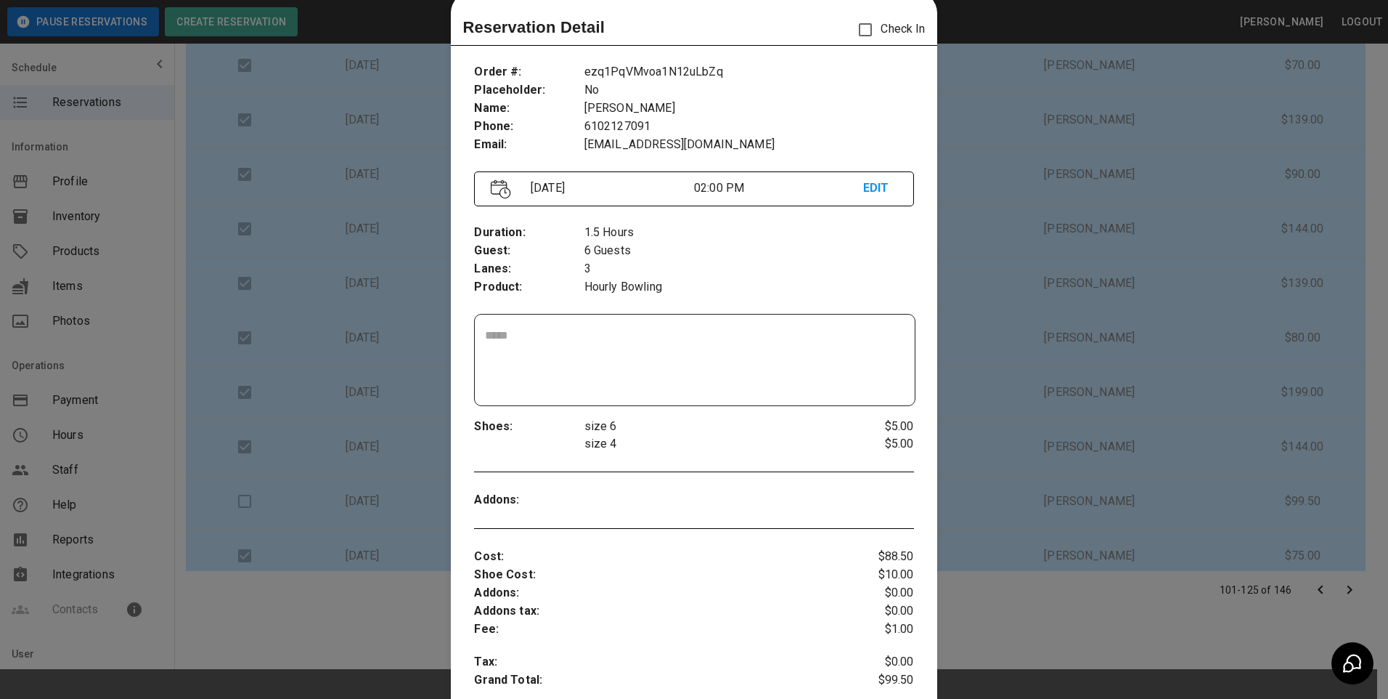
click at [980, 200] on div at bounding box center [694, 349] width 1388 height 699
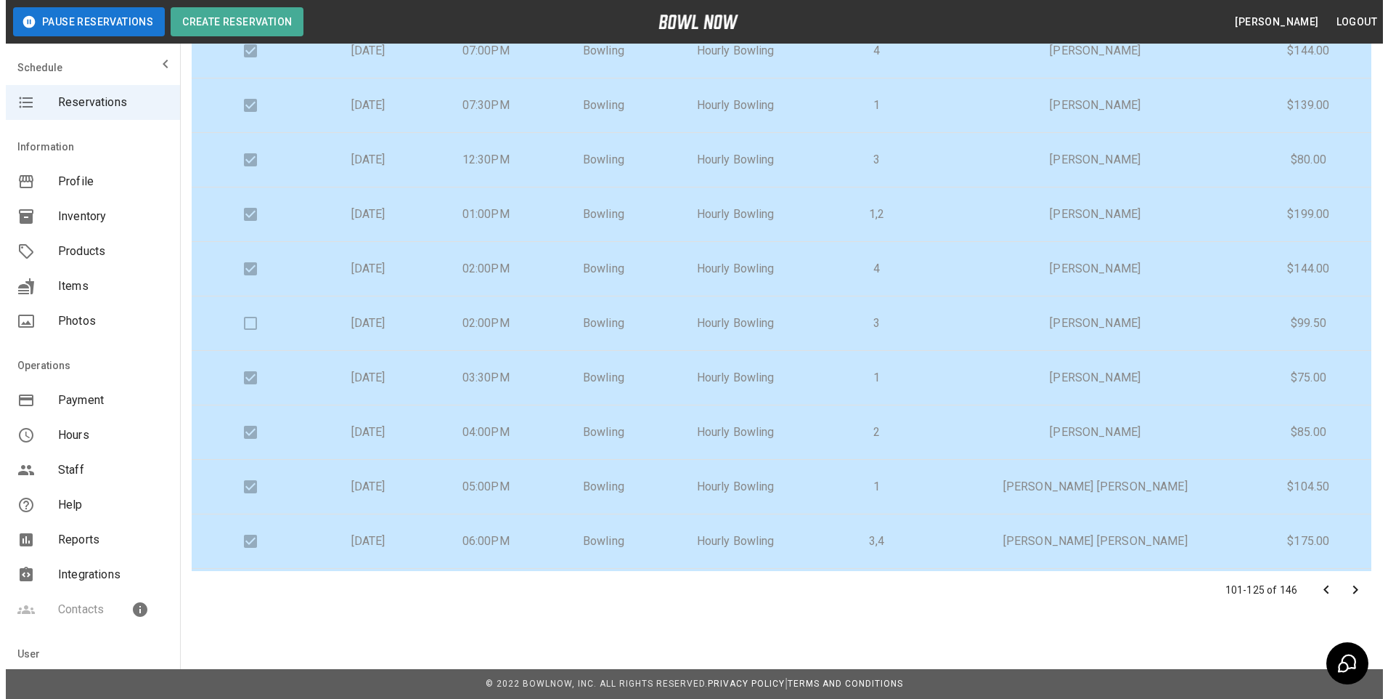
scroll to position [508, 0]
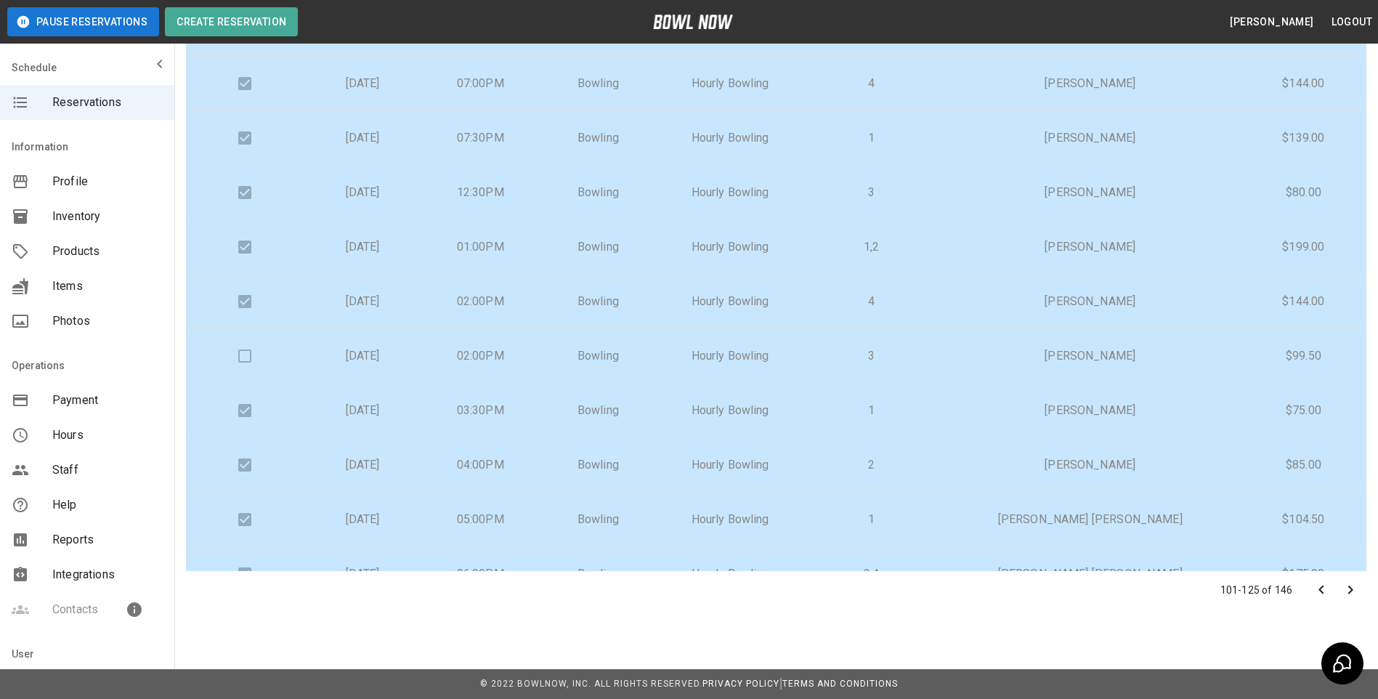
click at [512, 354] on p "02:00PM" at bounding box center [480, 355] width 94 height 17
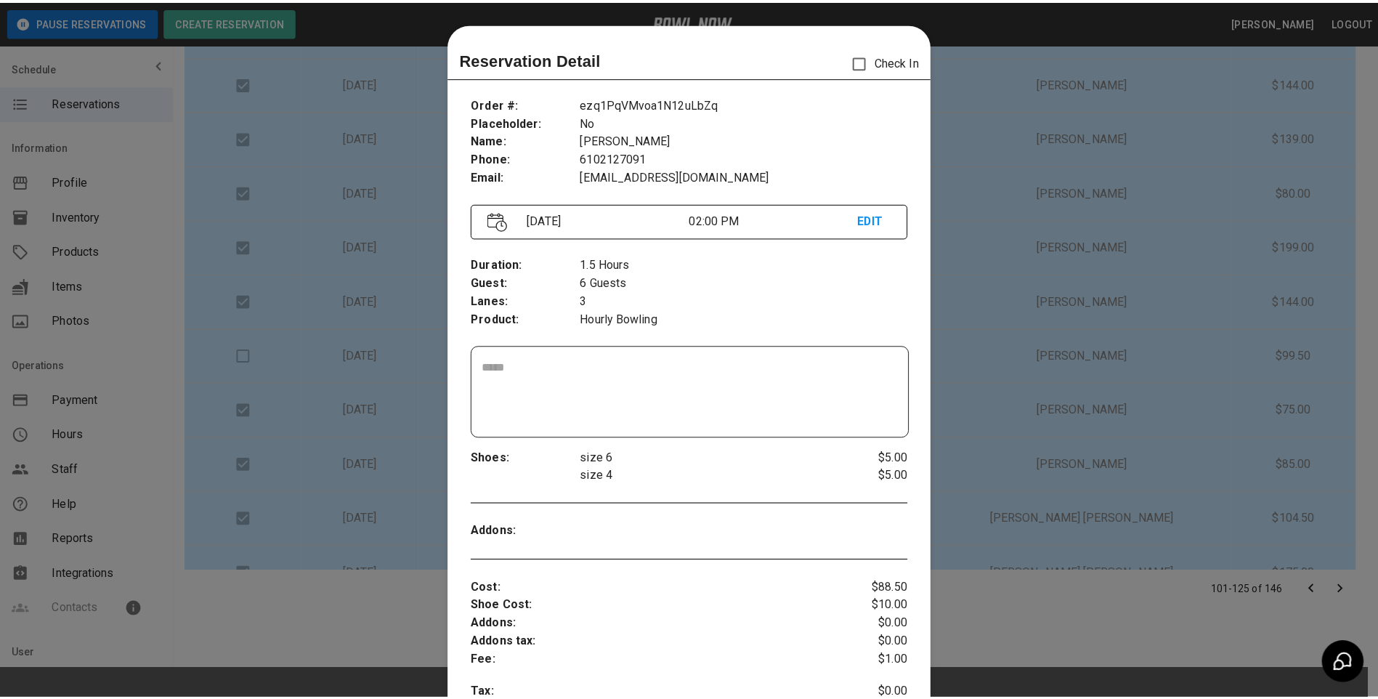
scroll to position [23, 0]
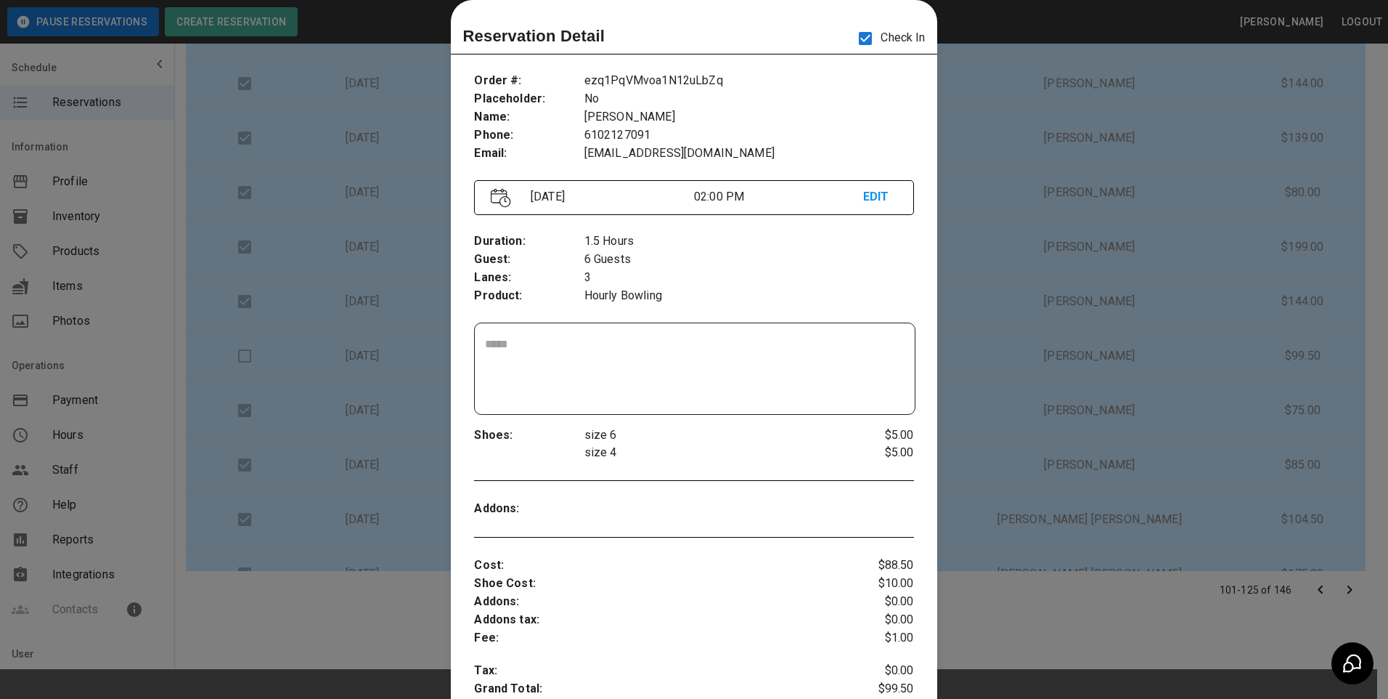
click at [981, 147] on div at bounding box center [694, 349] width 1388 height 699
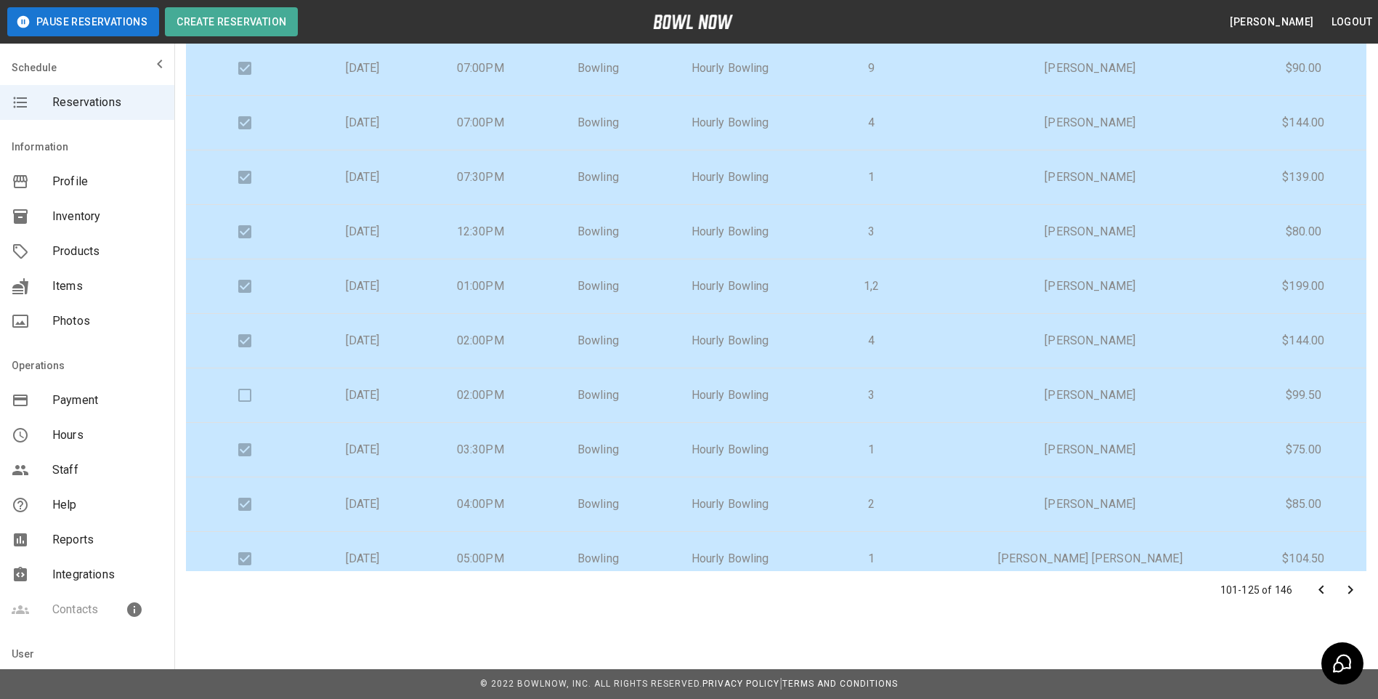
scroll to position [436, 0]
